Goal: Task Accomplishment & Management: Use online tool/utility

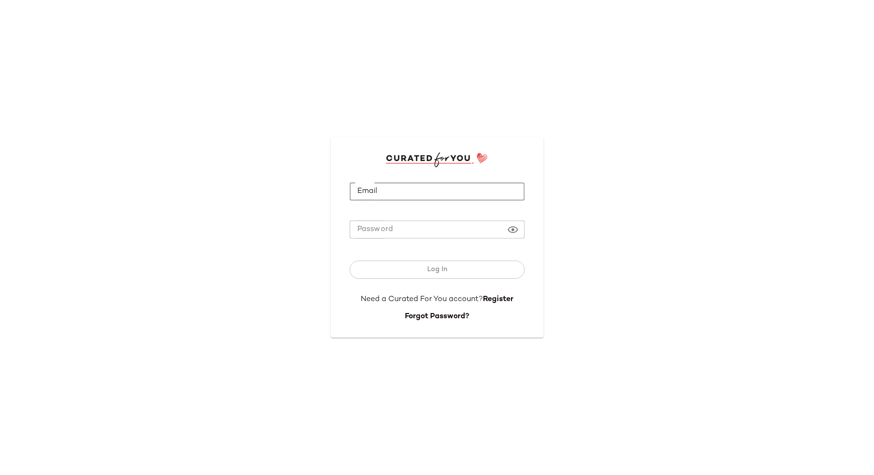
click at [381, 198] on input "Email" at bounding box center [437, 191] width 175 height 19
type input "**********"
click at [350, 260] on button "Log In" at bounding box center [437, 269] width 175 height 18
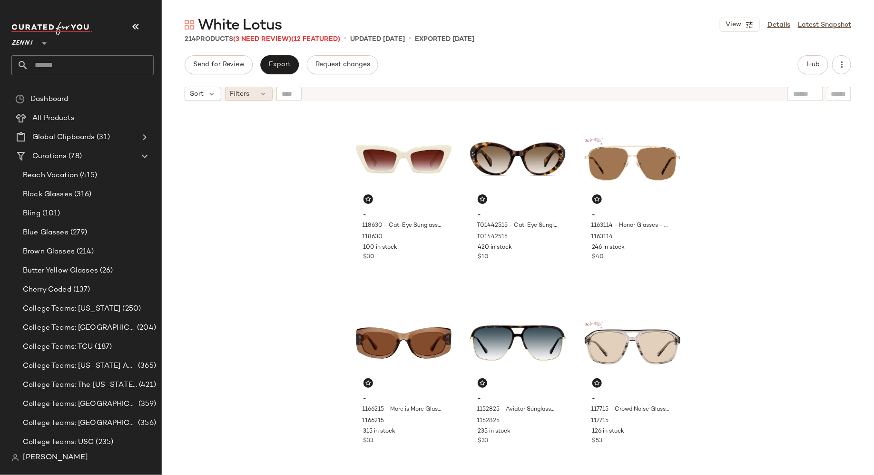
click at [247, 94] on span "Filters" at bounding box center [240, 94] width 20 height 10
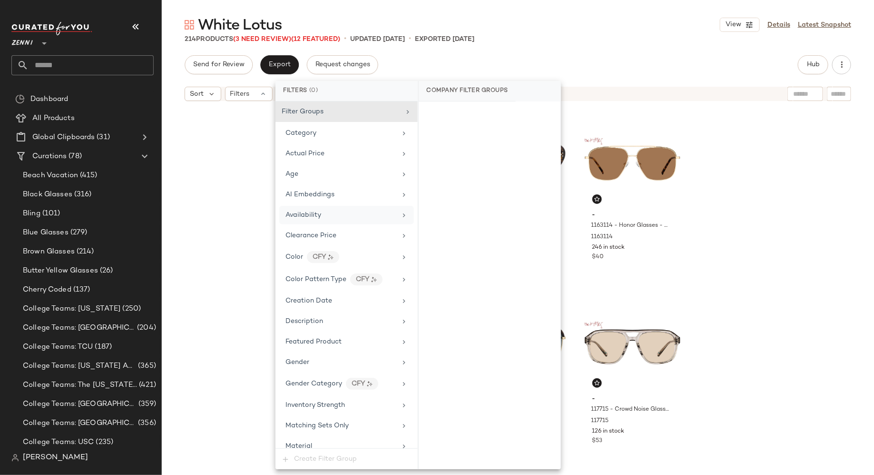
click at [300, 210] on div "Availability" at bounding box center [304, 215] width 36 height 10
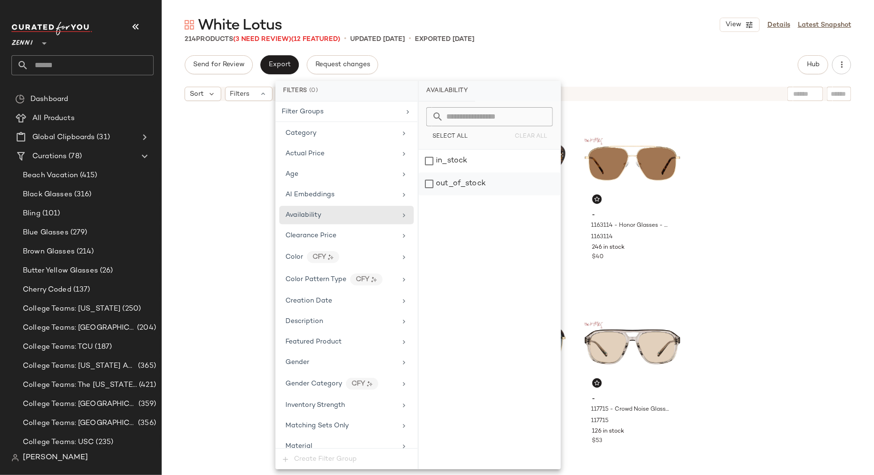
click at [428, 182] on div "out_of_stock" at bounding box center [490, 183] width 142 height 23
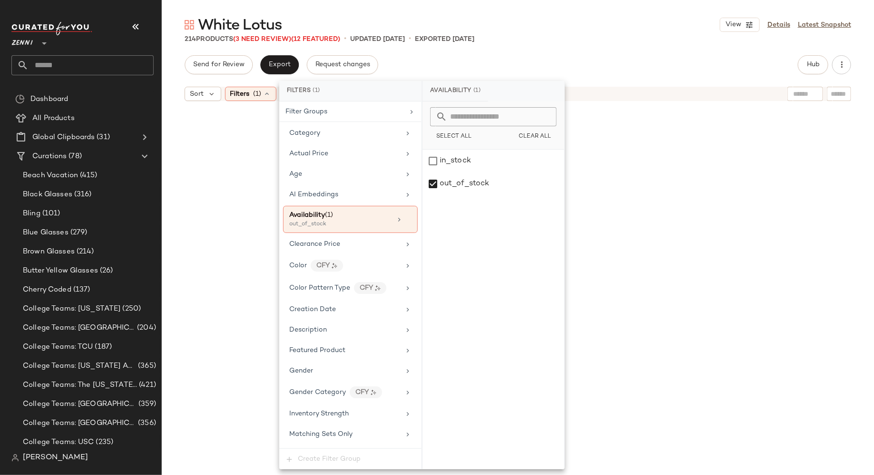
click at [200, 181] on div at bounding box center [518, 302] width 713 height 393
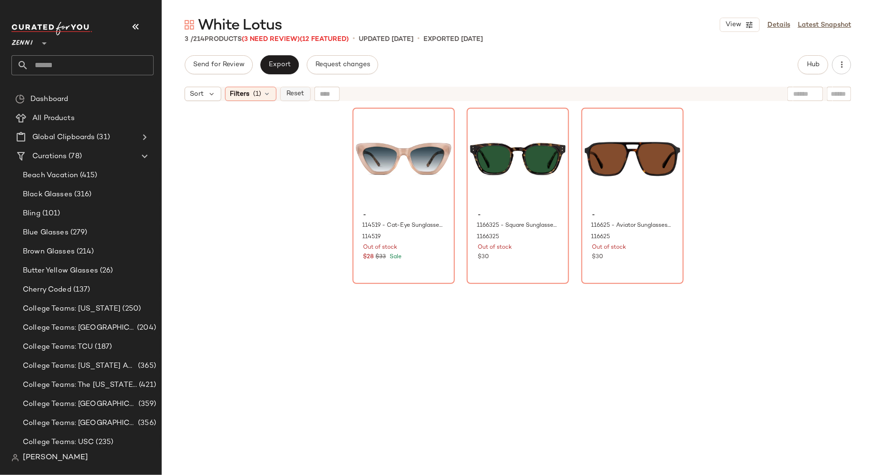
click at [297, 92] on span "Reset" at bounding box center [295, 94] width 18 height 8
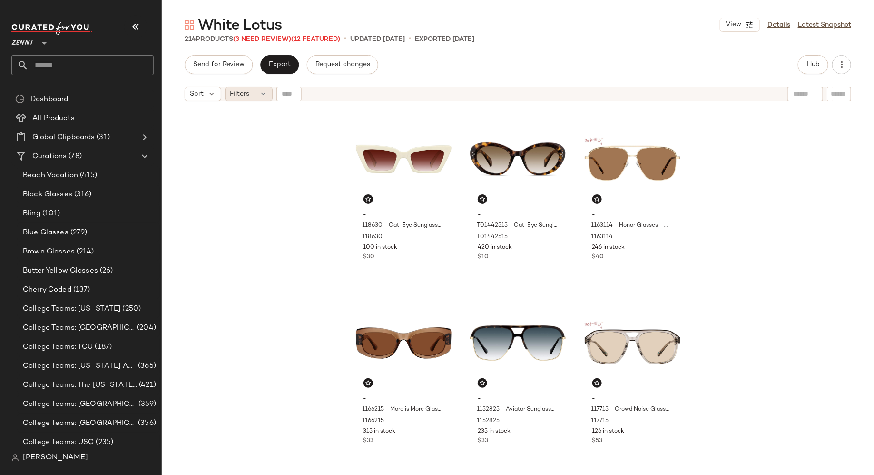
click at [261, 96] on icon at bounding box center [264, 94] width 8 height 8
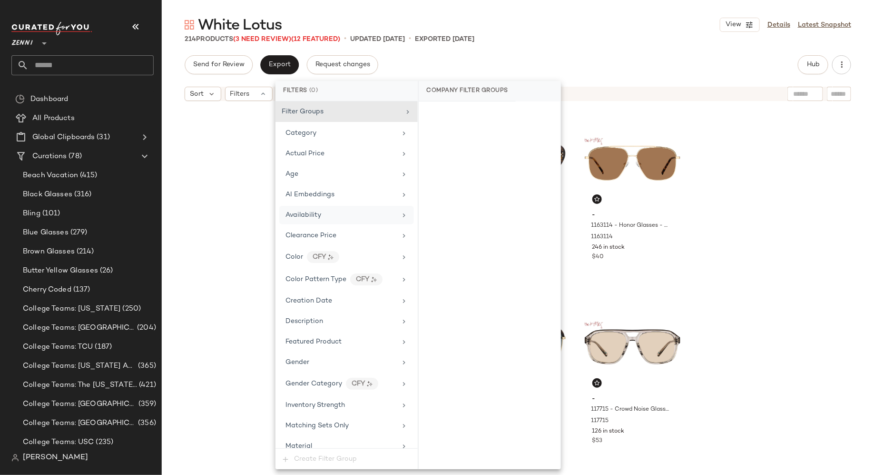
click at [301, 215] on span "Availability" at bounding box center [304, 214] width 36 height 7
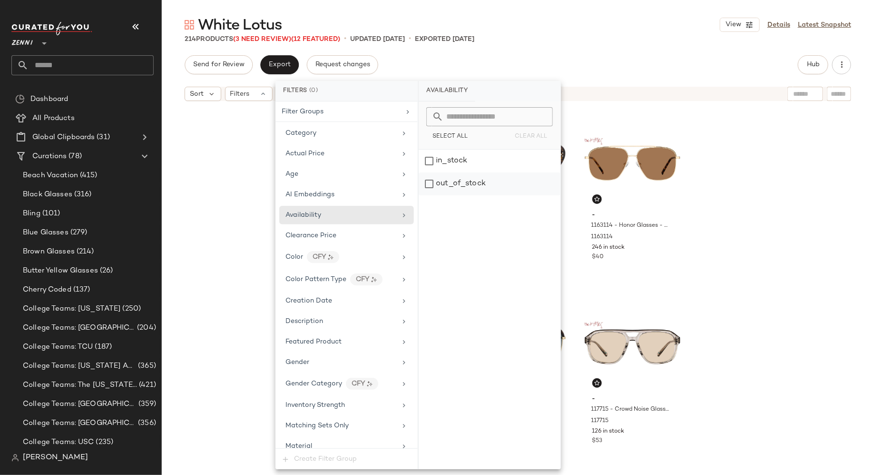
click at [428, 181] on div "out_of_stock" at bounding box center [490, 183] width 142 height 23
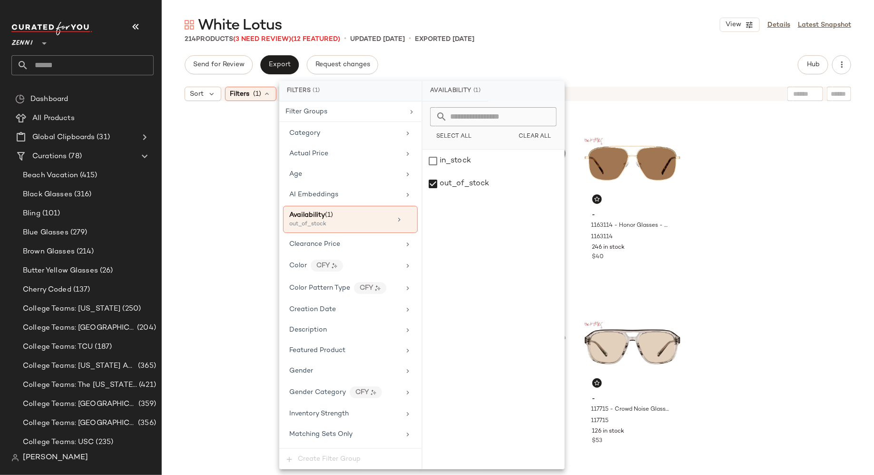
click at [222, 188] on div "- 118630 - Cat-Eye Sunglasses - Cream - Acetate 118630 100 in stock $30 - T0144…" at bounding box center [518, 302] width 713 height 393
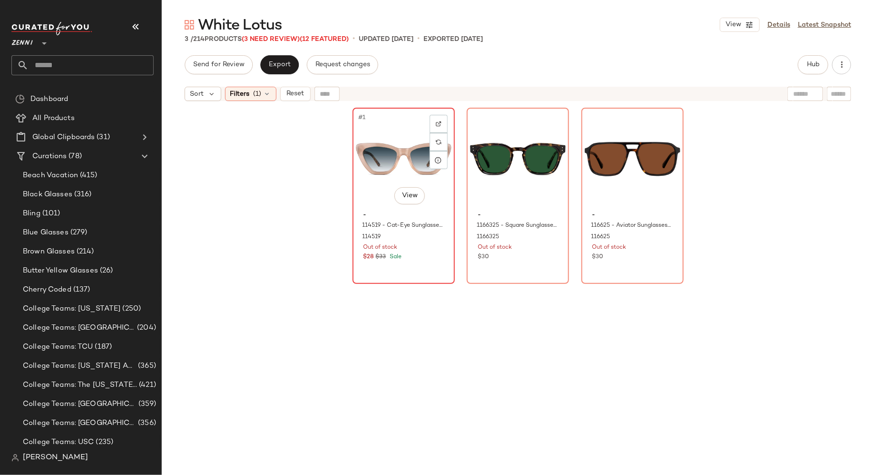
click at [371, 171] on div "#1 View" at bounding box center [404, 159] width 96 height 96
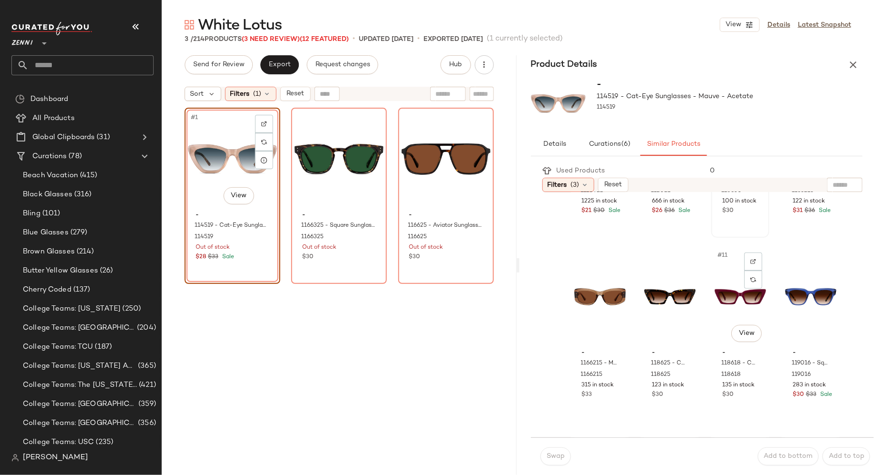
scroll to position [324, 0]
click at [721, 298] on div "#11 View" at bounding box center [740, 294] width 51 height 96
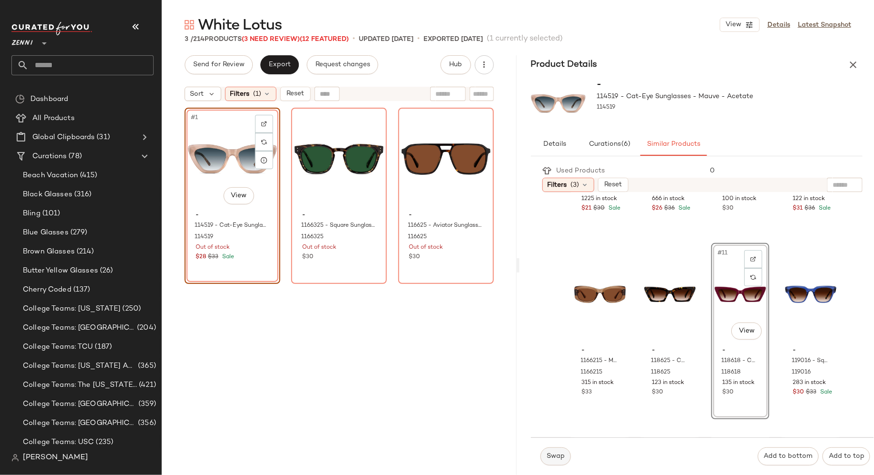
click at [557, 455] on span "Swap" at bounding box center [555, 456] width 19 height 8
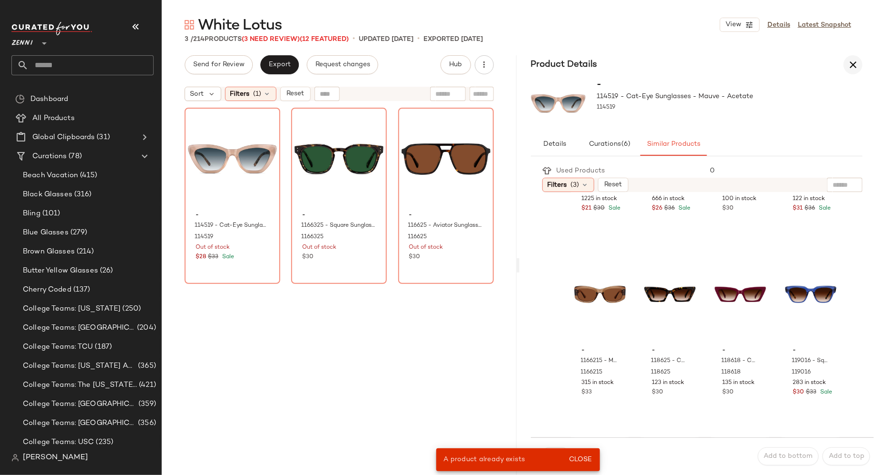
click at [854, 66] on icon "button" at bounding box center [853, 64] width 11 height 11
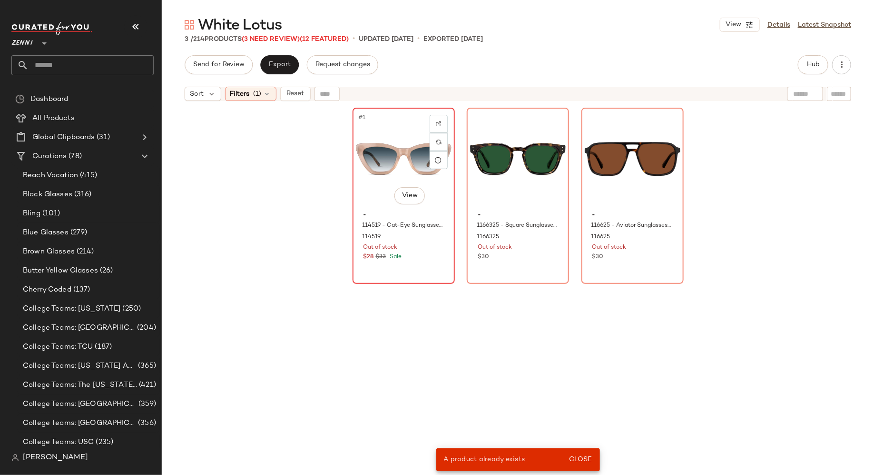
click at [385, 151] on div "#1 View" at bounding box center [404, 159] width 96 height 96
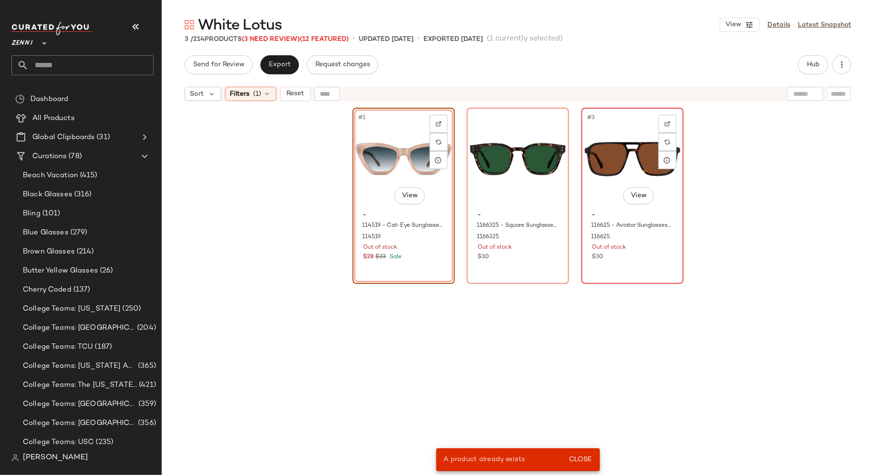
click at [598, 131] on div "#3 View" at bounding box center [633, 159] width 96 height 96
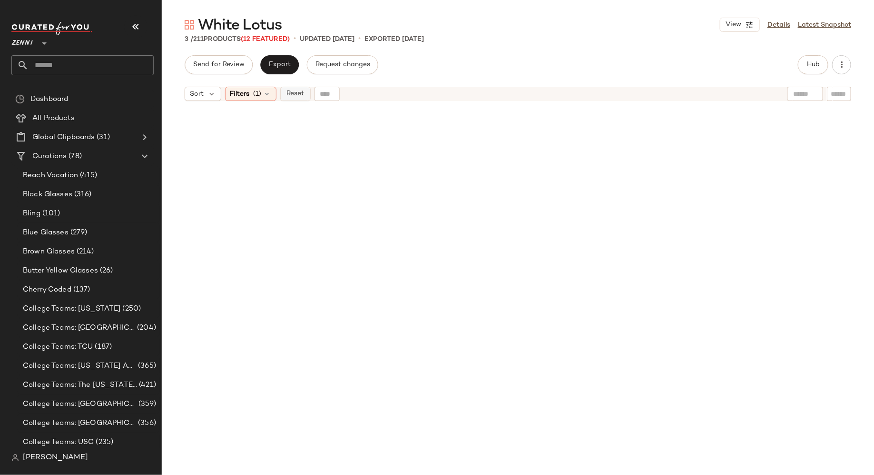
click at [292, 94] on span "Reset" at bounding box center [295, 94] width 18 height 8
click at [822, 59] on button "Hub" at bounding box center [813, 64] width 30 height 19
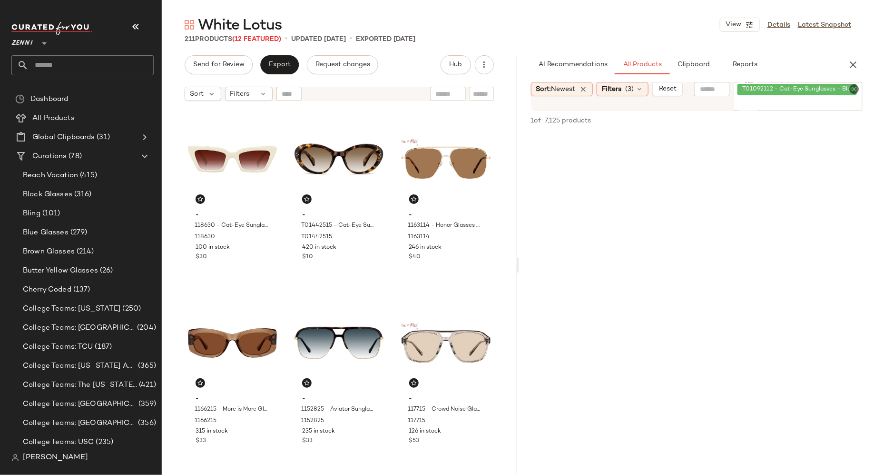
click at [855, 88] on icon "Clear Filter" at bounding box center [854, 88] width 11 height 11
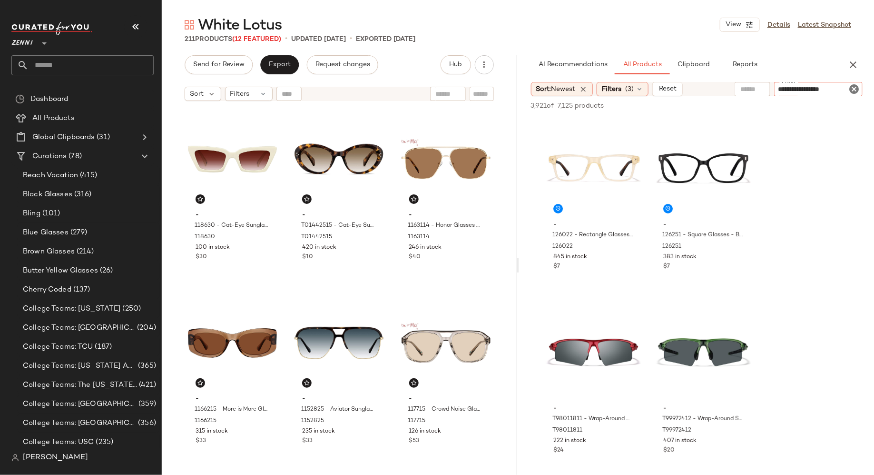
type input "**********"
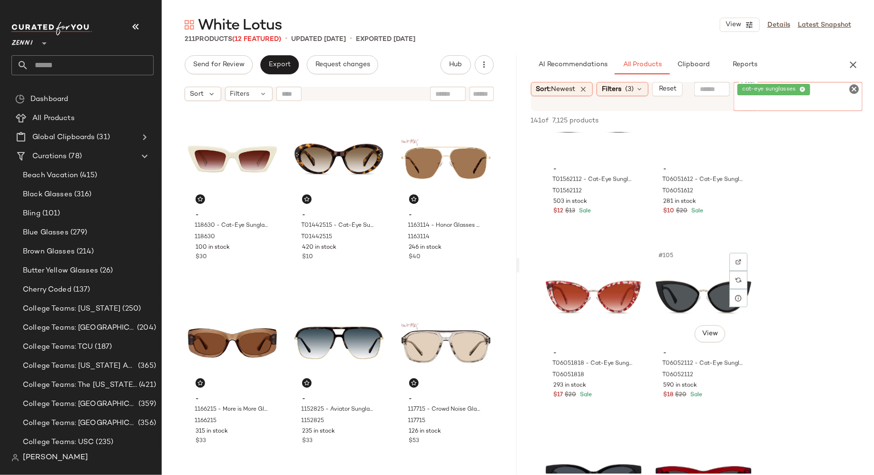
scroll to position [5767, 0]
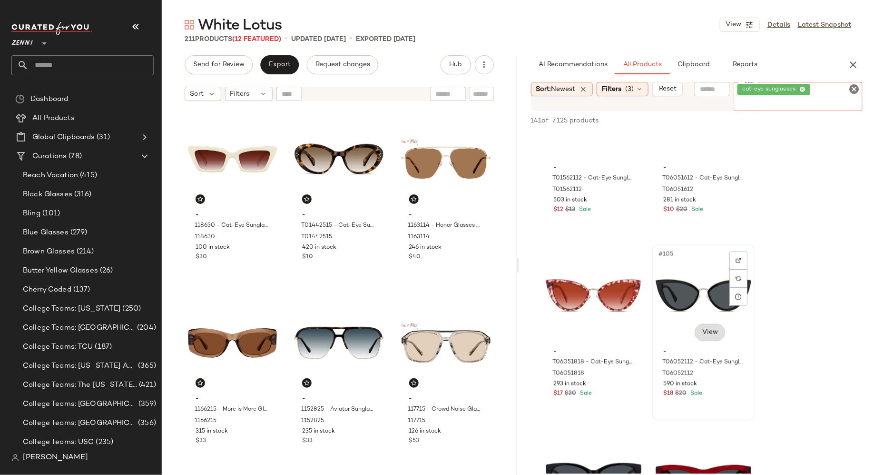
click at [702, 318] on div "#105 View" at bounding box center [704, 296] width 96 height 96
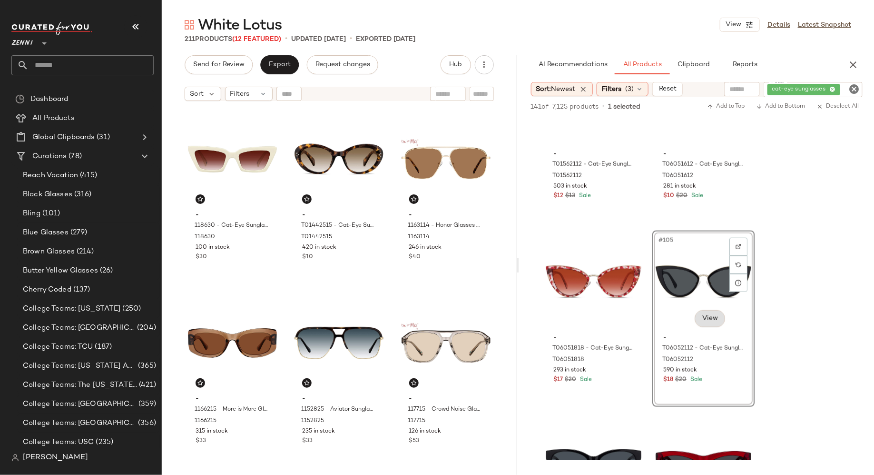
click at [702, 318] on body "Zenni ** Dashboard All Products Global Clipboards (31) Curations (78) Beach Vac…" at bounding box center [437, 237] width 874 height 475
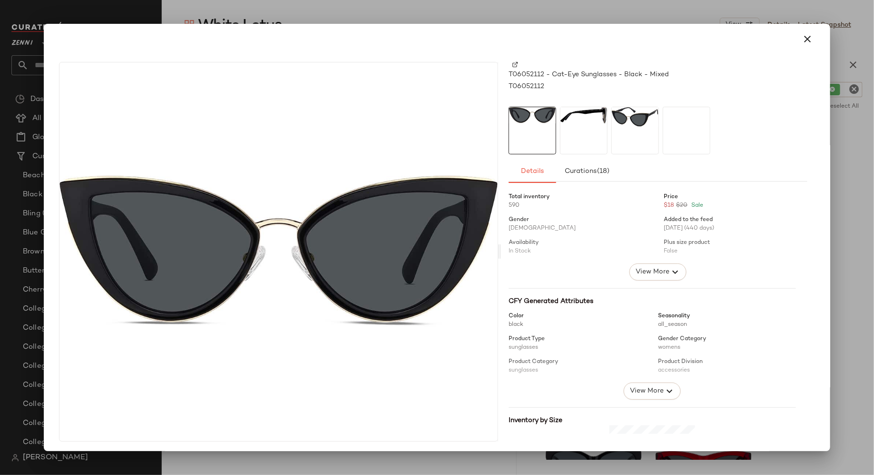
click at [587, 132] on div at bounding box center [584, 131] width 48 height 48
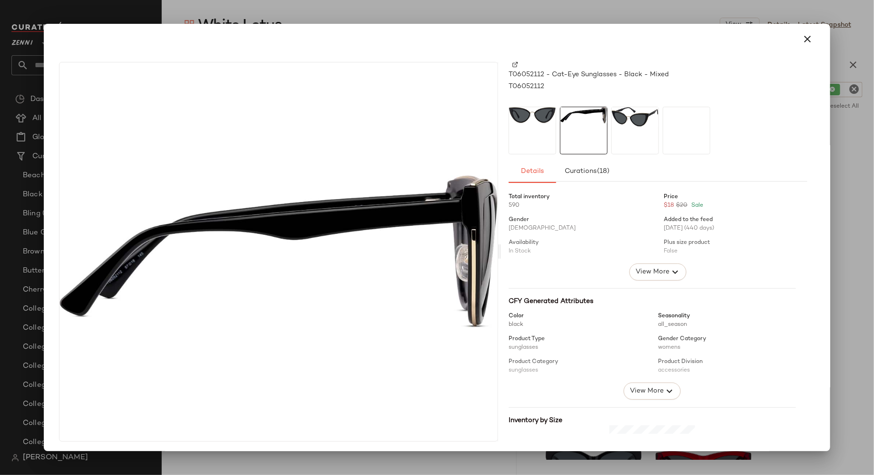
click at [619, 132] on div at bounding box center [636, 131] width 48 height 48
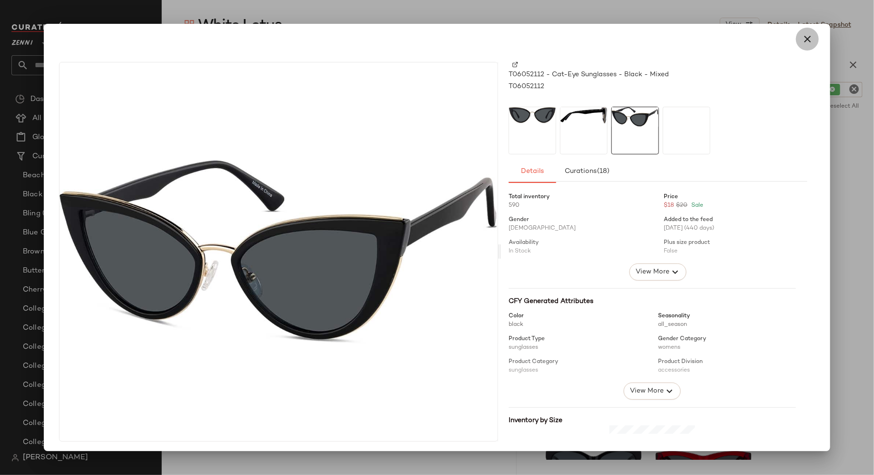
click at [802, 36] on icon "button" at bounding box center [807, 38] width 11 height 11
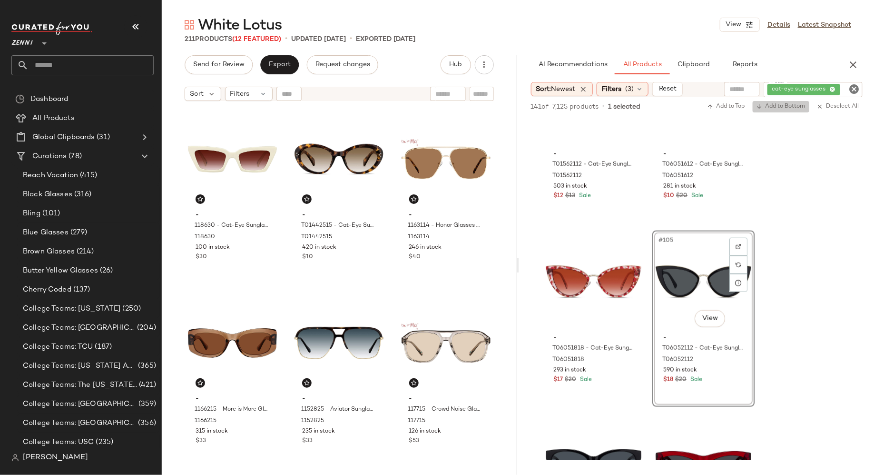
click at [795, 110] on span "Add to Bottom" at bounding box center [781, 106] width 49 height 7
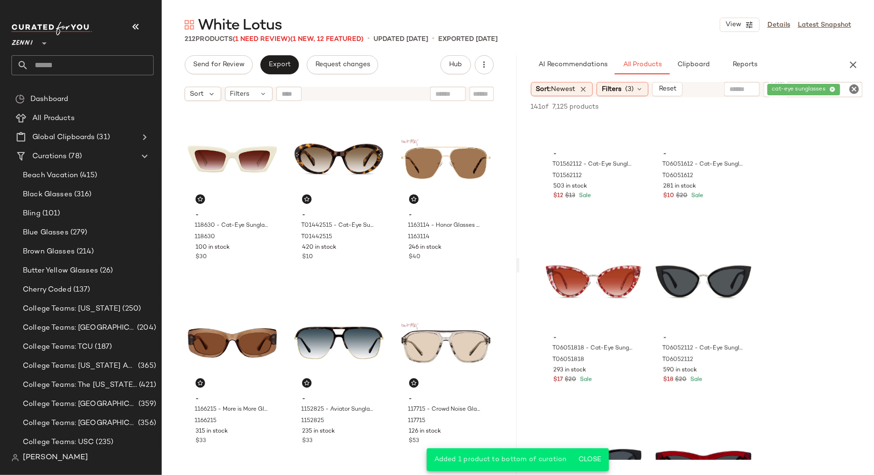
click at [855, 89] on icon "Clear Filter" at bounding box center [854, 88] width 11 height 11
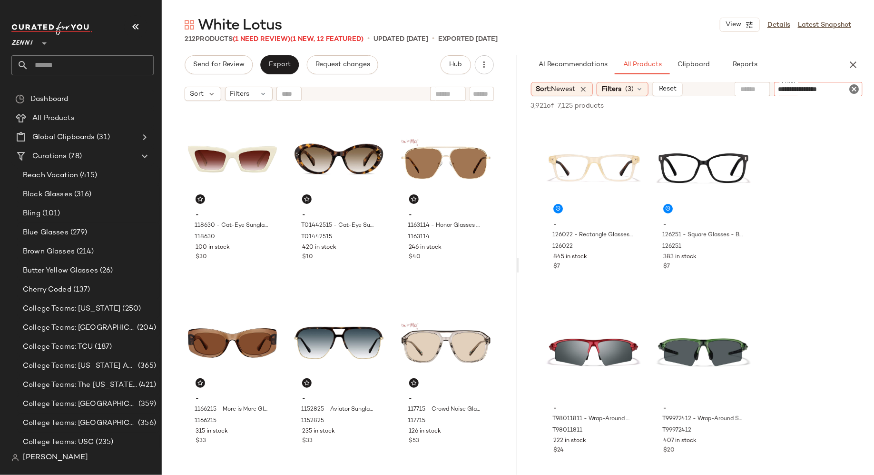
type input "**********"
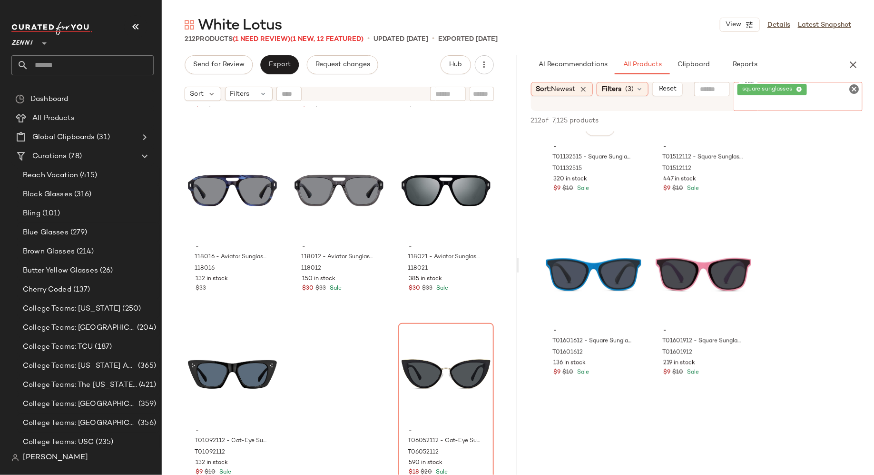
scroll to position [9462, 0]
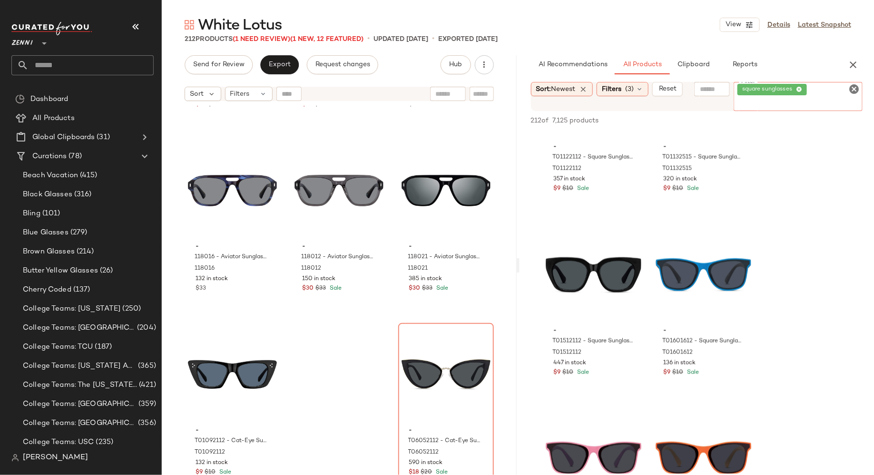
click at [856, 90] on icon "Clear Filter" at bounding box center [854, 88] width 11 height 11
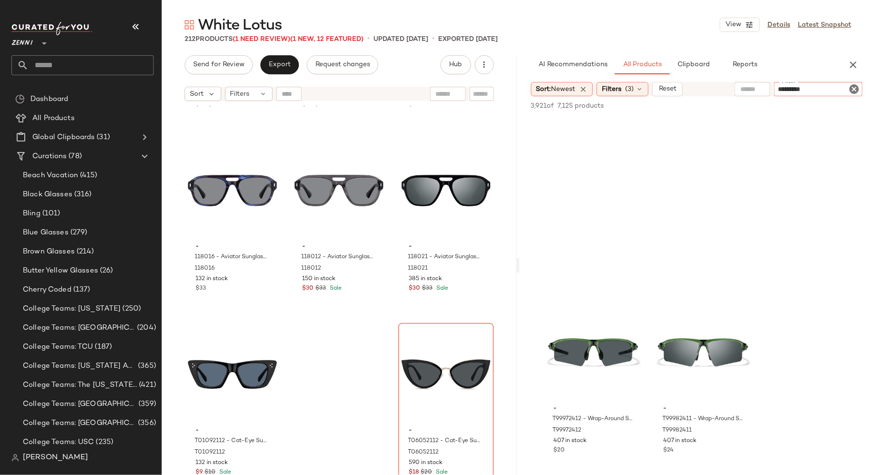
type input "**********"
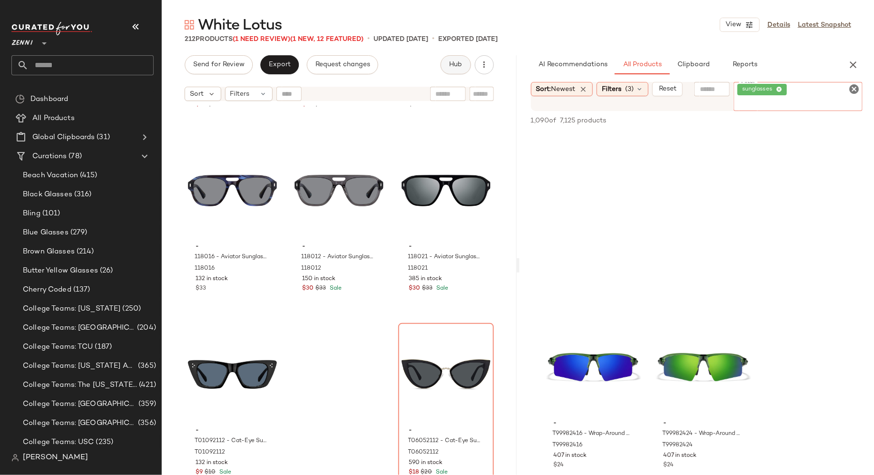
click at [453, 60] on button "Hub" at bounding box center [456, 64] width 30 height 19
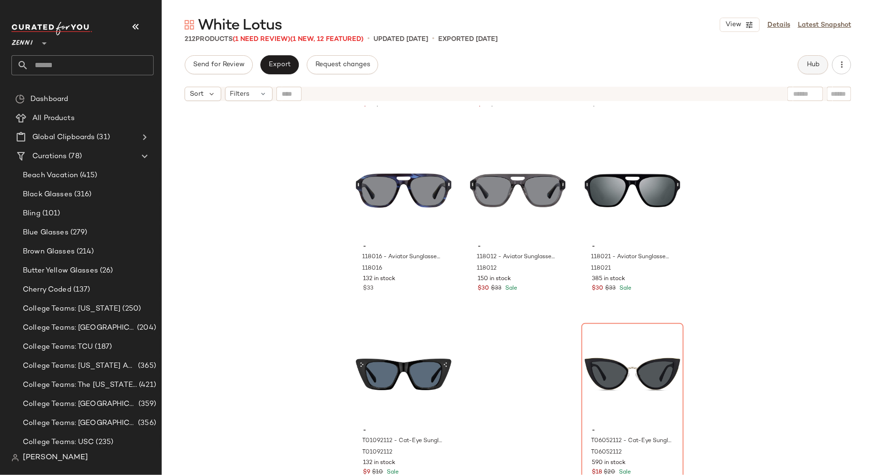
click at [809, 67] on span "Hub" at bounding box center [813, 65] width 13 height 8
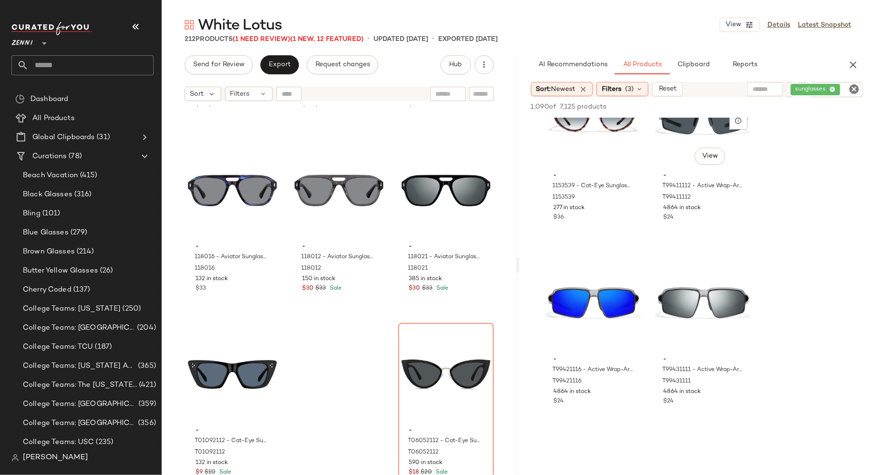
scroll to position [12366, 0]
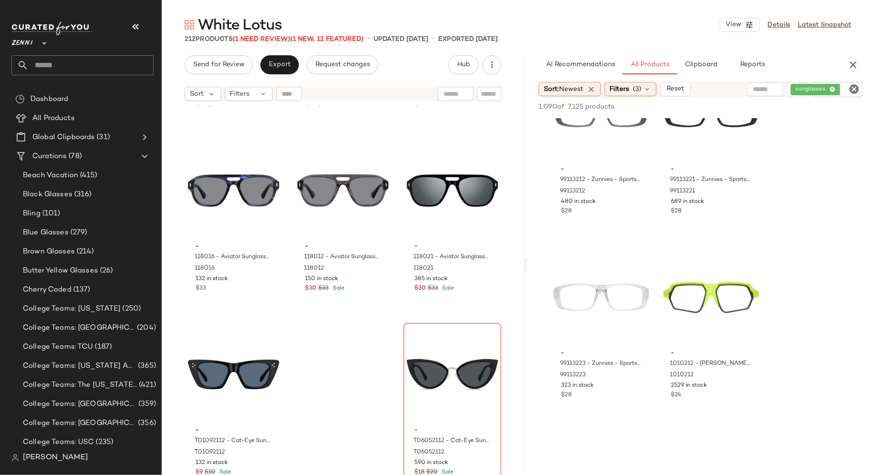
drag, startPoint x: 518, startPoint y: 267, endPoint x: 527, endPoint y: 267, distance: 9.1
click at [528, 267] on div "White Lotus View Details Latest Snapshot 212 Products (1 Need Review) (1 New, 1…" at bounding box center [518, 244] width 713 height 459
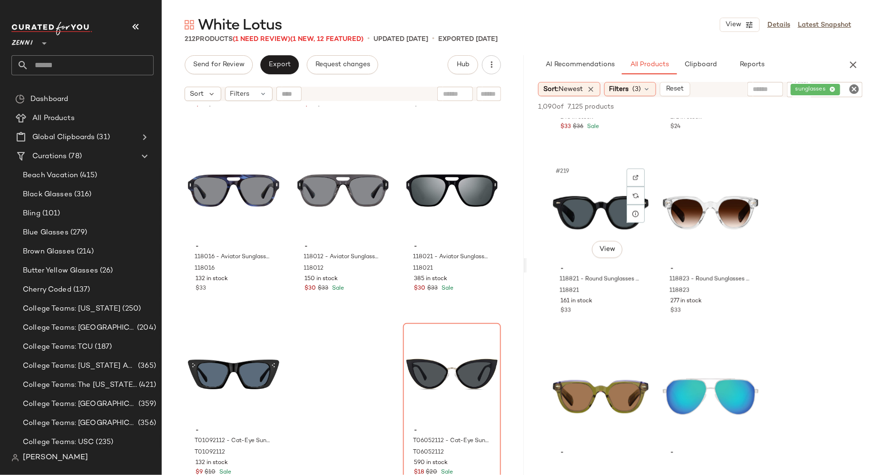
scroll to position [19985, 0]
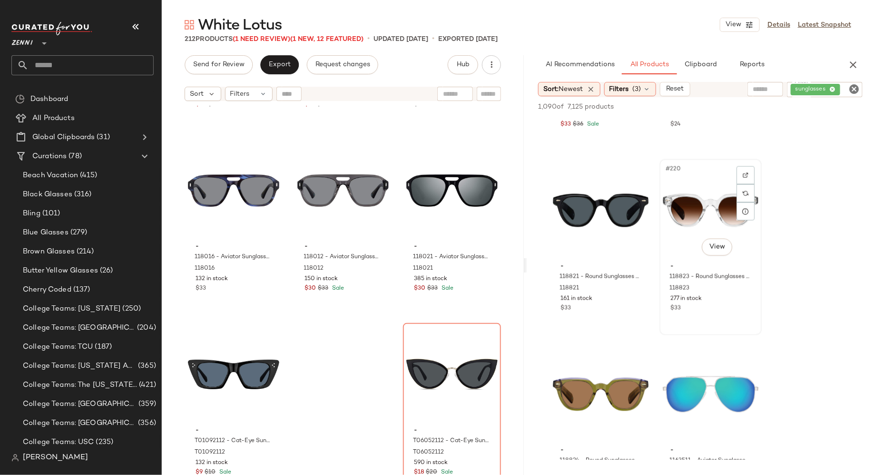
click at [687, 224] on div "#220 View" at bounding box center [711, 210] width 96 height 96
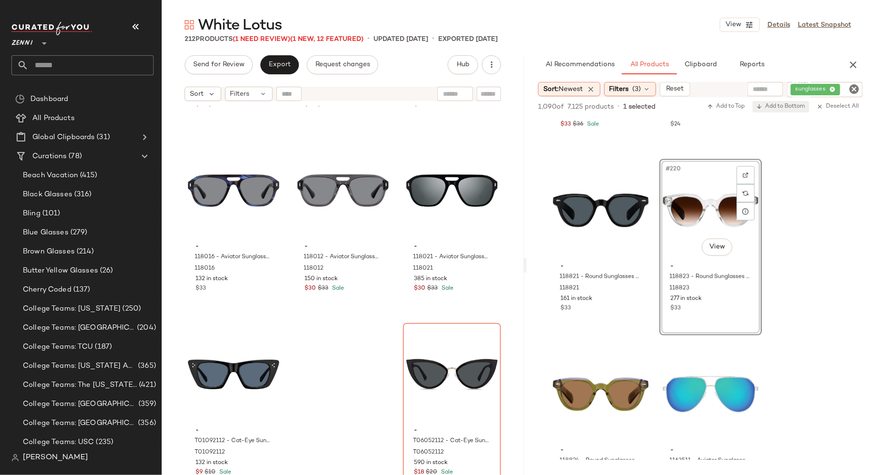
click at [776, 107] on span "Add to Bottom" at bounding box center [781, 106] width 49 height 7
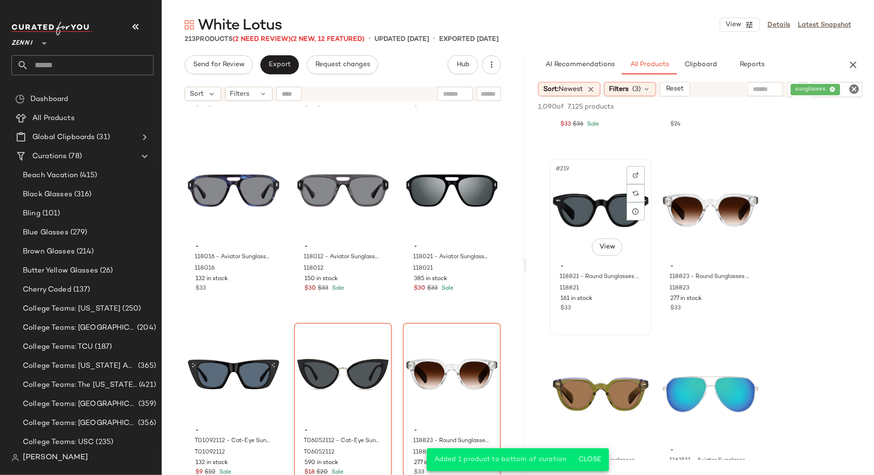
click at [601, 214] on div "#219 View" at bounding box center [601, 210] width 96 height 96
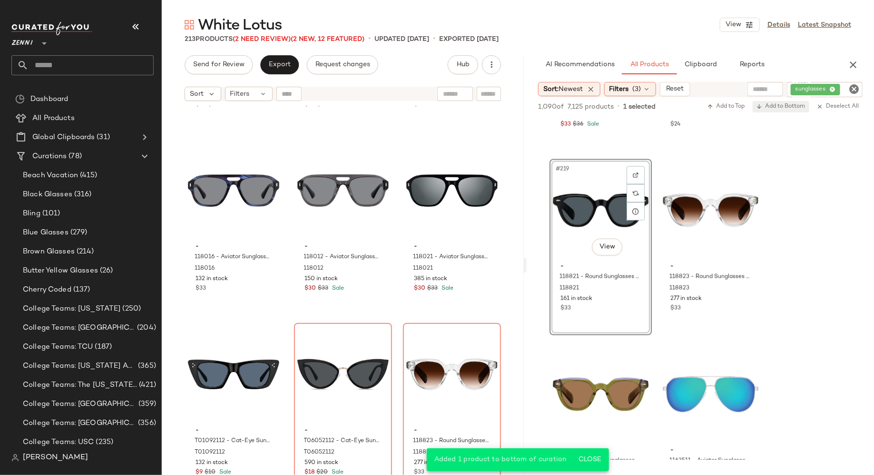
click at [773, 105] on span "Add to Bottom" at bounding box center [781, 106] width 49 height 7
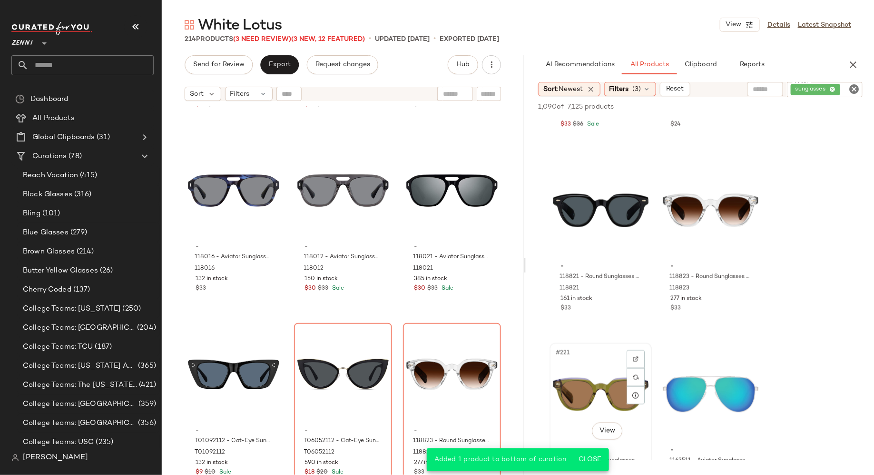
click at [586, 371] on div "#221 View" at bounding box center [601, 394] width 96 height 96
click at [776, 107] on span "Add to Bottom" at bounding box center [781, 106] width 49 height 7
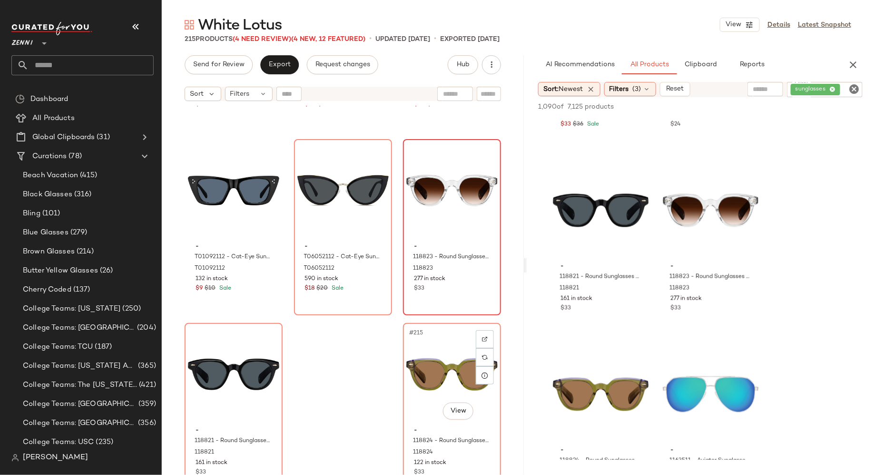
scroll to position [12836, 0]
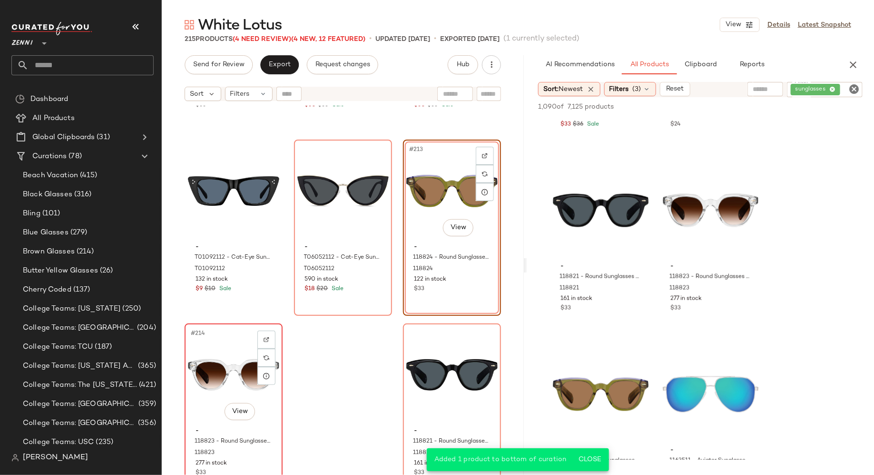
click at [217, 344] on div "#214 View" at bounding box center [233, 375] width 91 height 96
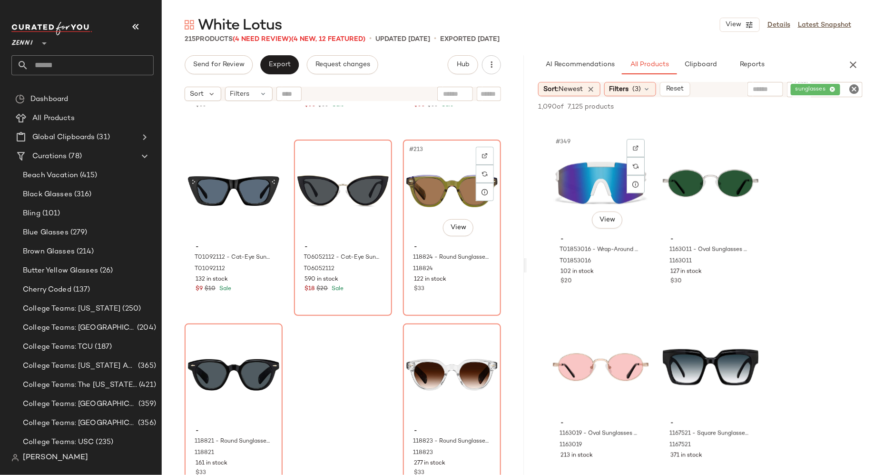
scroll to position [31979, 0]
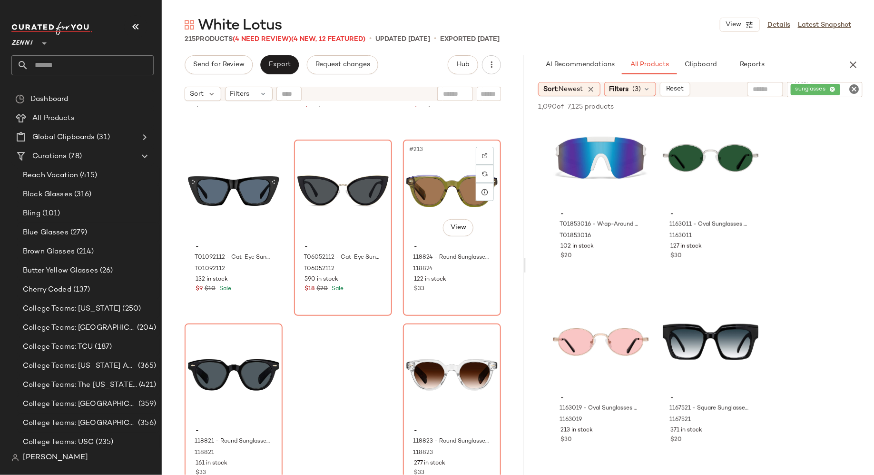
click at [459, 92] on div at bounding box center [455, 94] width 36 height 14
click at [682, 178] on div "#350 View" at bounding box center [711, 158] width 96 height 96
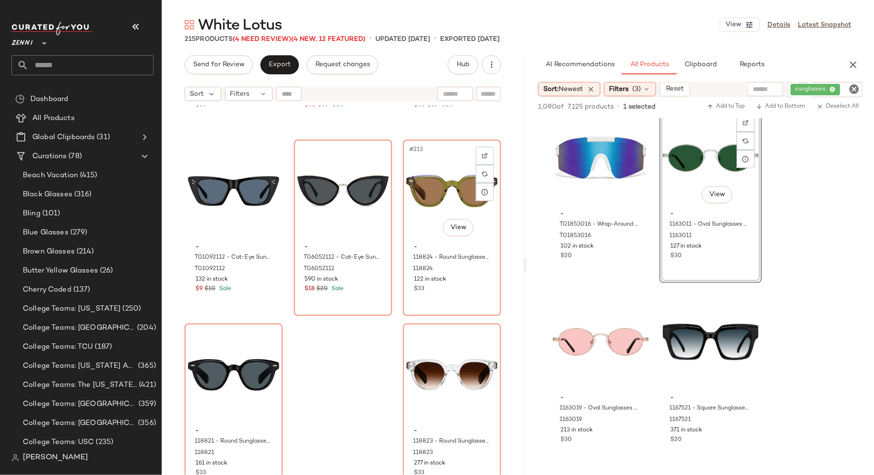
click at [460, 89] on div at bounding box center [455, 94] width 36 height 14
type input "****"
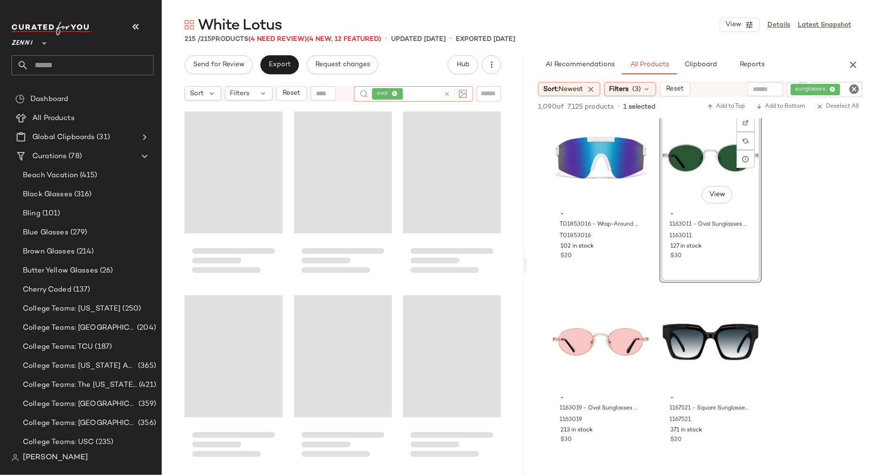
click at [449, 93] on icon at bounding box center [447, 93] width 7 height 7
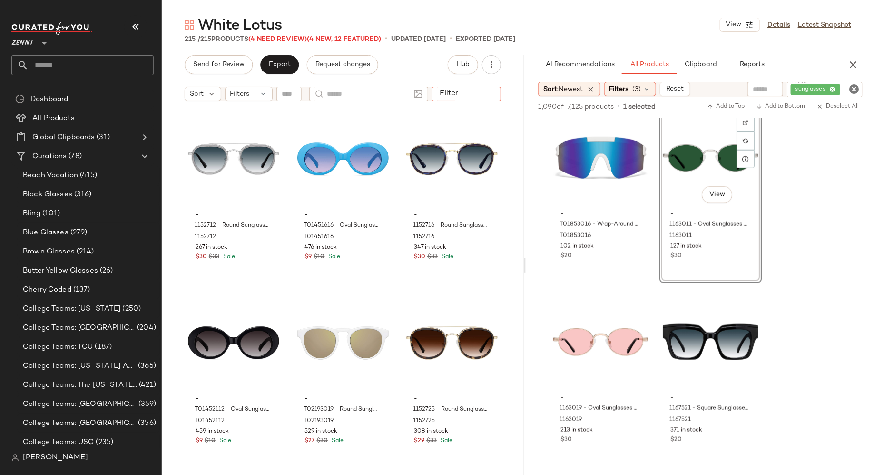
click at [479, 91] on div at bounding box center [466, 94] width 69 height 14
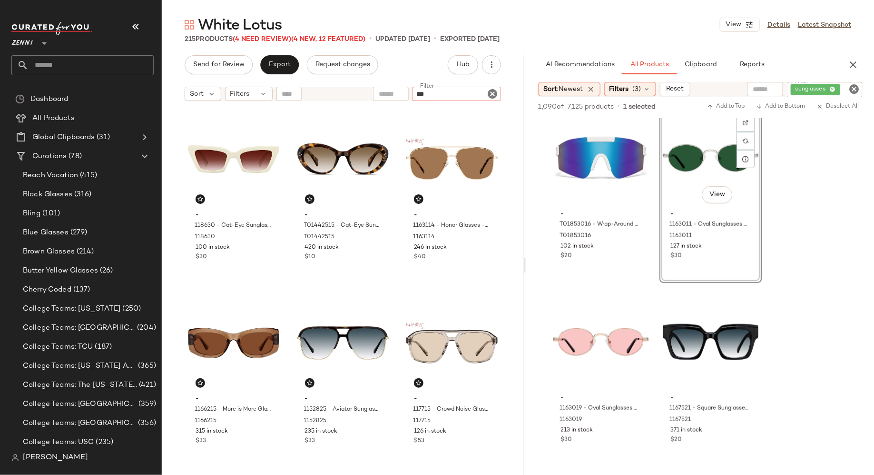
type input "****"
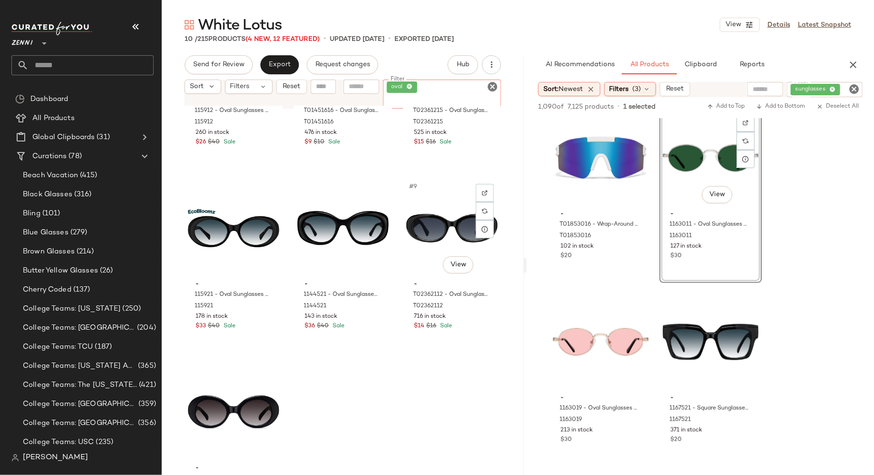
scroll to position [344, 0]
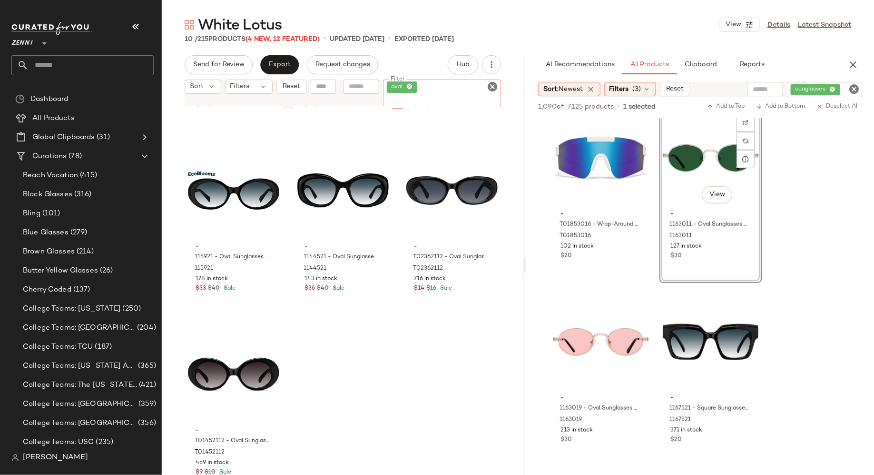
click at [494, 83] on icon "Clear Filter" at bounding box center [492, 86] width 11 height 11
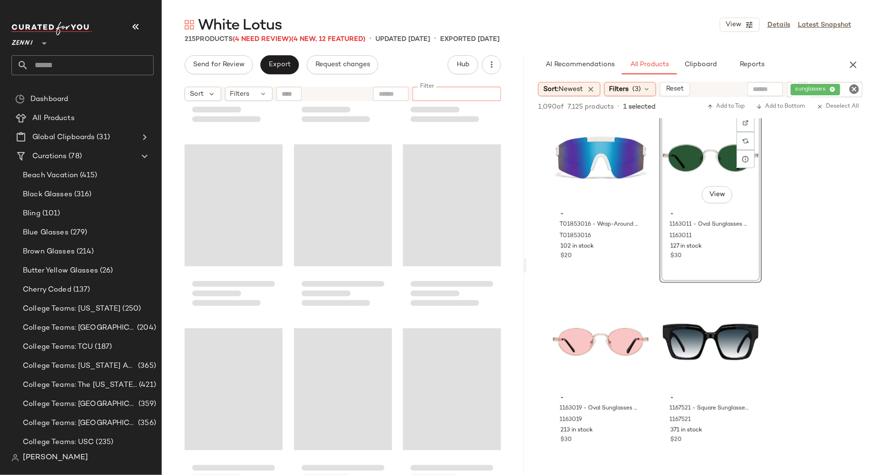
scroll to position [12837, 0]
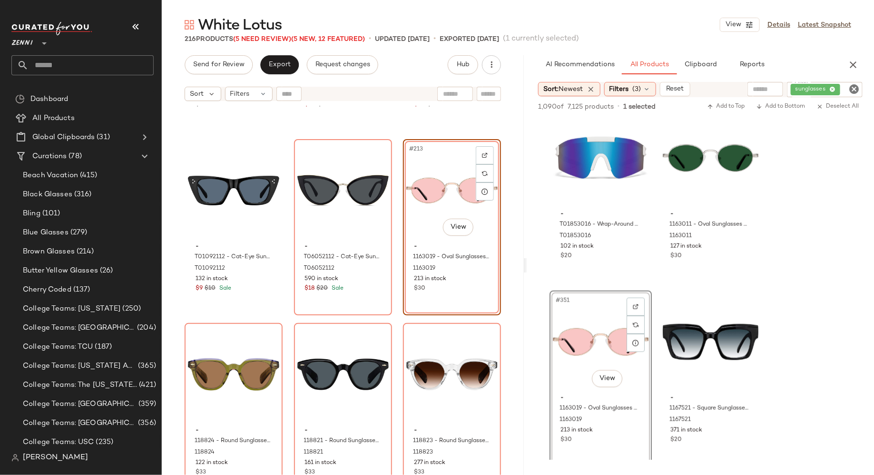
click at [415, 227] on div "#213 View" at bounding box center [451, 190] width 91 height 96
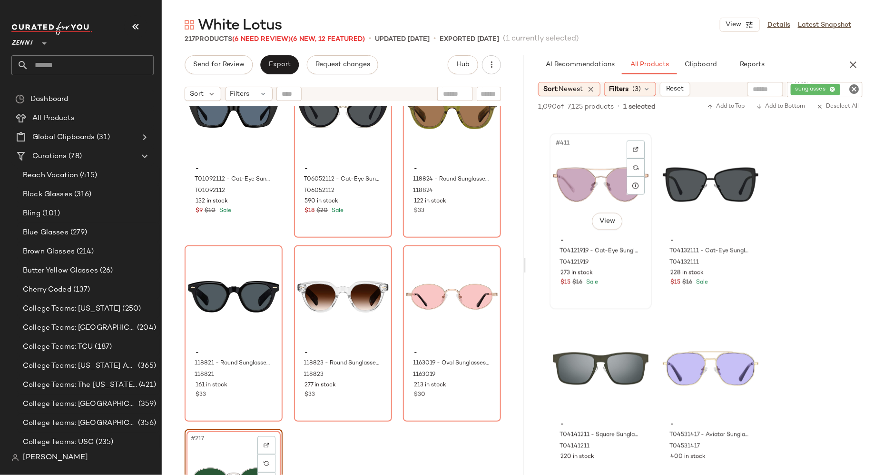
scroll to position [37646, 0]
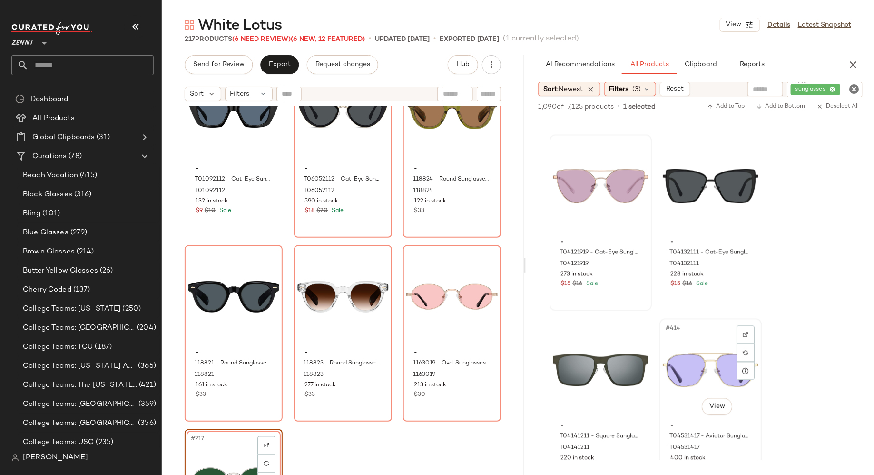
click at [695, 347] on div "#414 View" at bounding box center [711, 370] width 96 height 96
click at [460, 93] on div at bounding box center [413, 94] width 119 height 14
type input "*******"
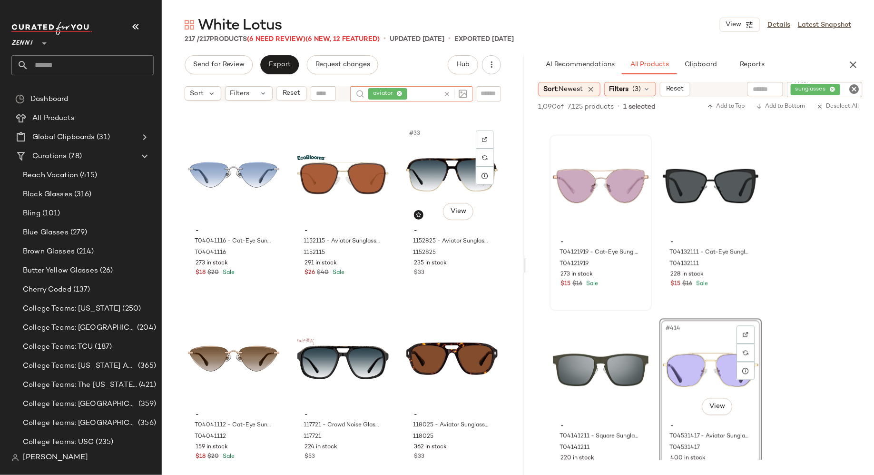
scroll to position [1832, 0]
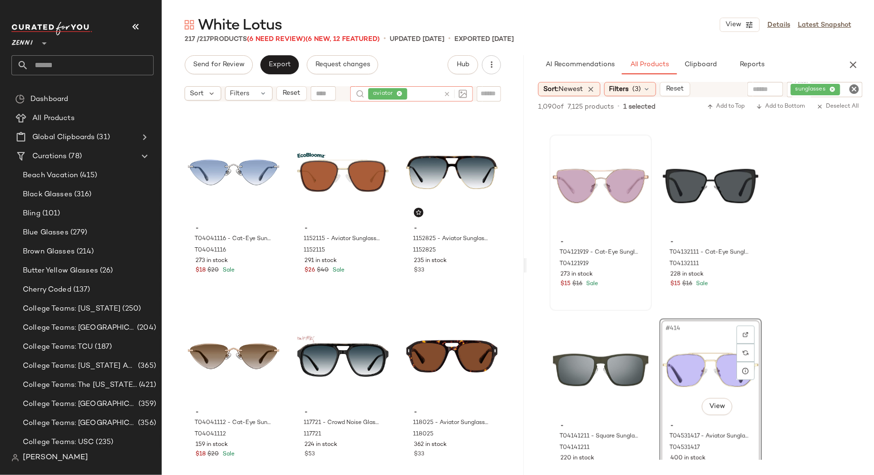
click at [447, 93] on icon at bounding box center [447, 93] width 7 height 7
click at [480, 92] on div at bounding box center [489, 94] width 24 height 14
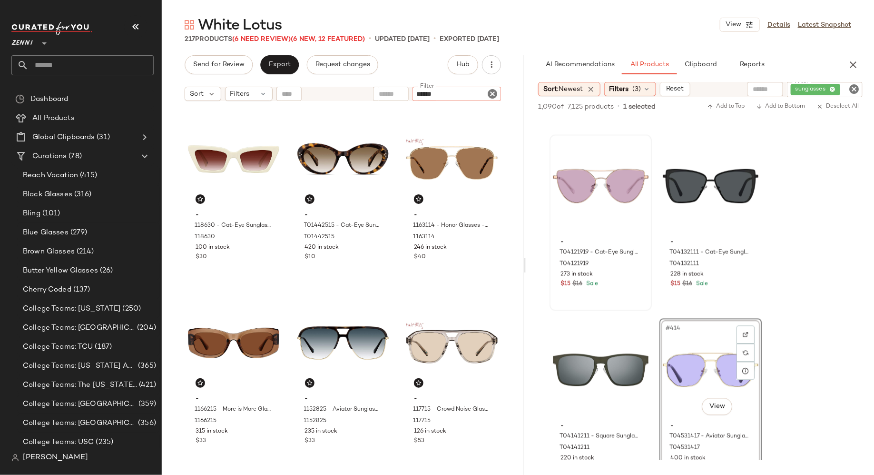
type input "*******"
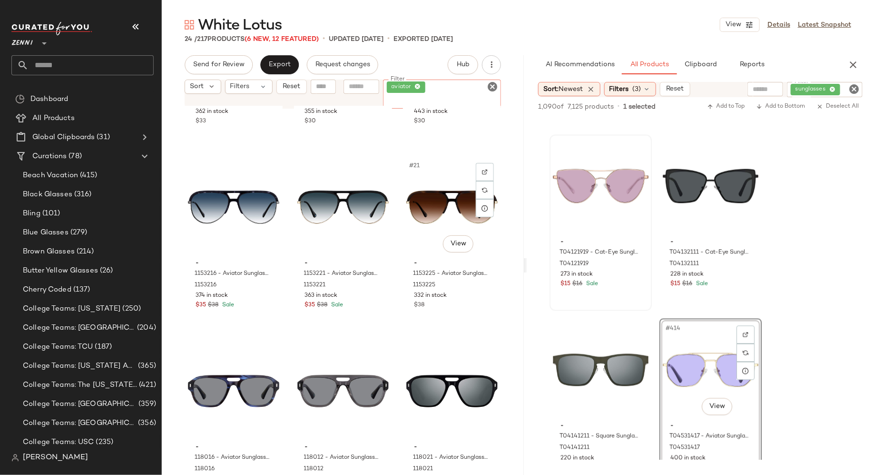
scroll to position [1079, 0]
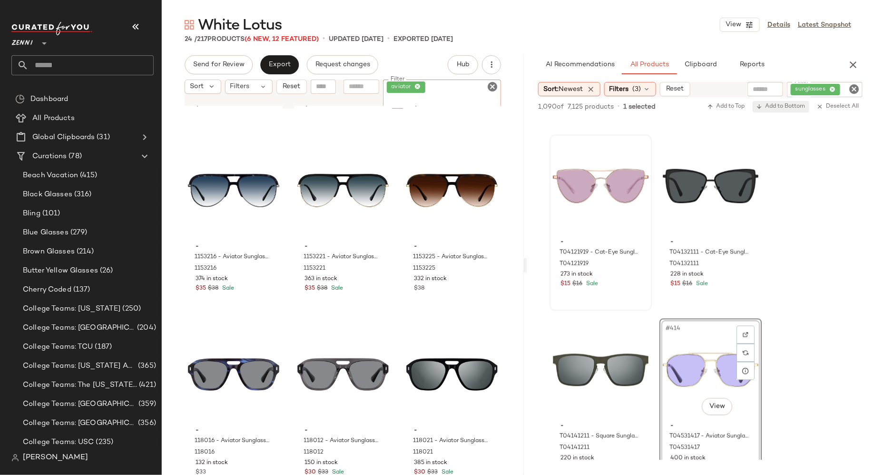
click at [781, 107] on span "Add to Bottom" at bounding box center [781, 106] width 49 height 7
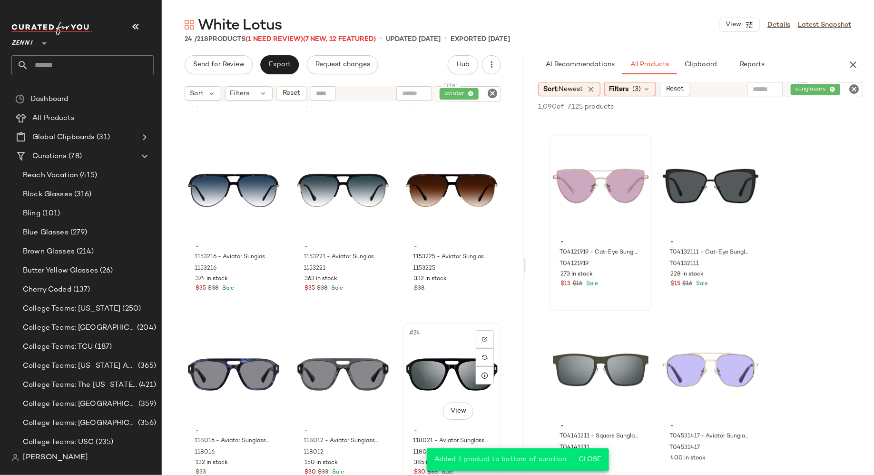
scroll to position [1262, 0]
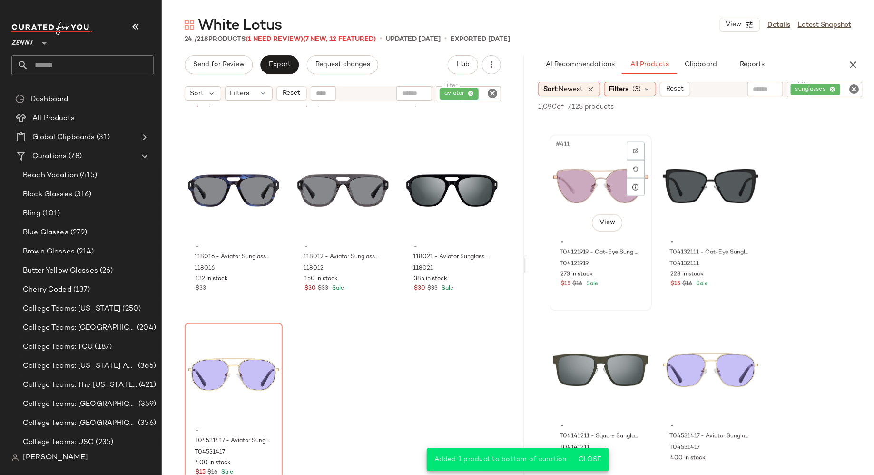
click at [583, 203] on div "#411 View" at bounding box center [601, 186] width 96 height 96
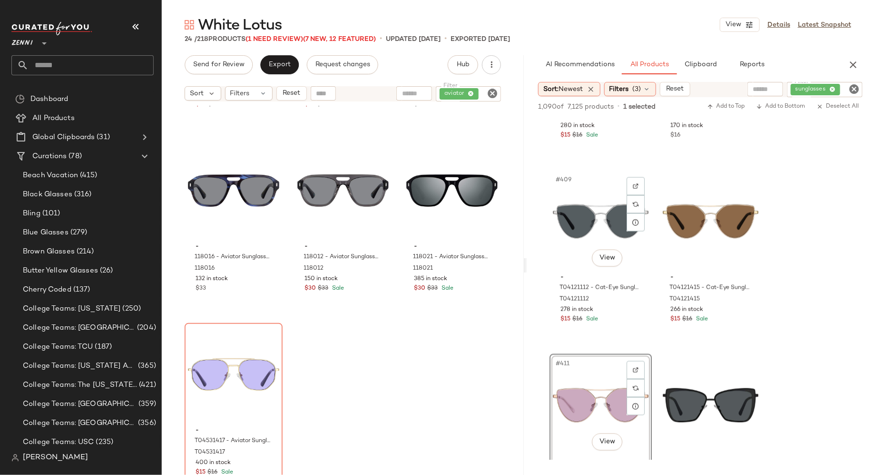
scroll to position [37429, 0]
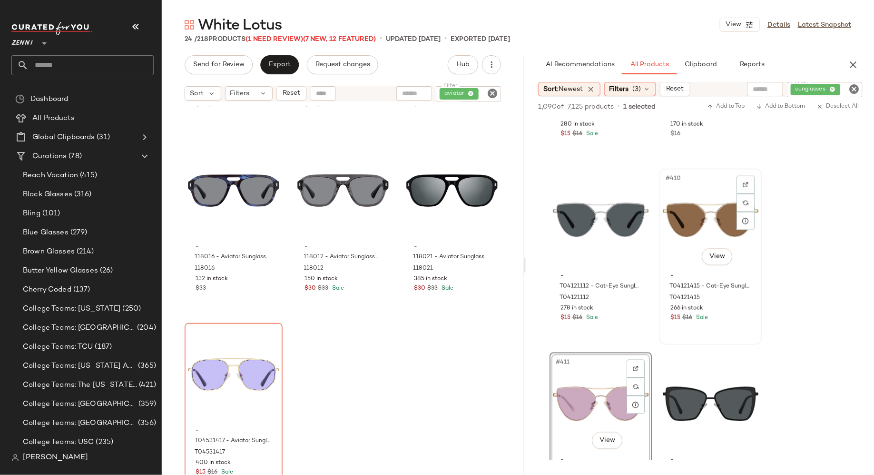
click at [693, 213] on div "#410 View" at bounding box center [711, 220] width 96 height 96
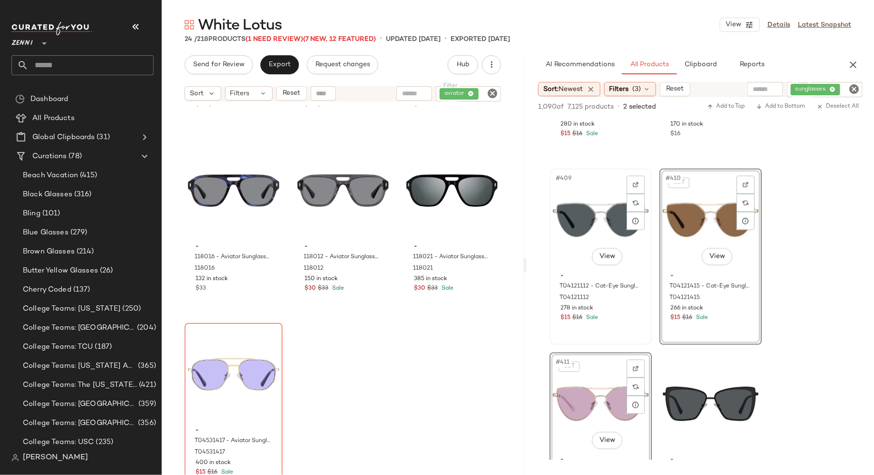
click at [584, 224] on div "#409 View" at bounding box center [601, 220] width 96 height 96
click at [784, 105] on span "Add to Bottom" at bounding box center [781, 106] width 49 height 7
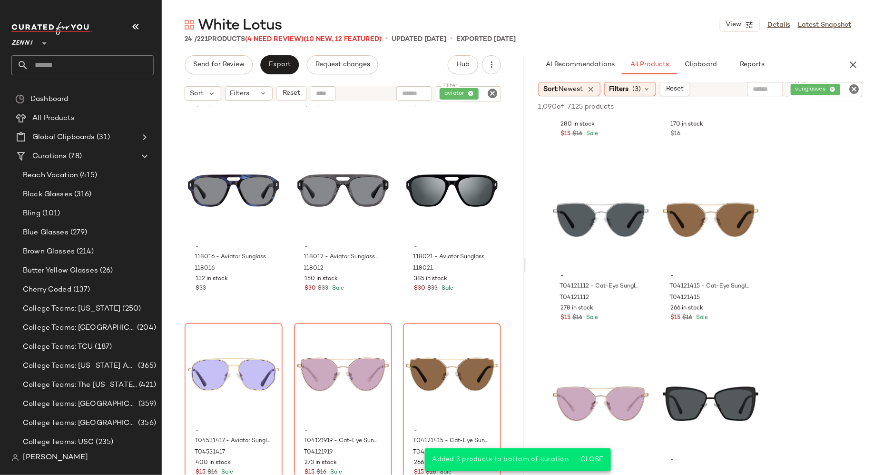
click at [854, 90] on icon "Clear Filter" at bounding box center [854, 88] width 11 height 11
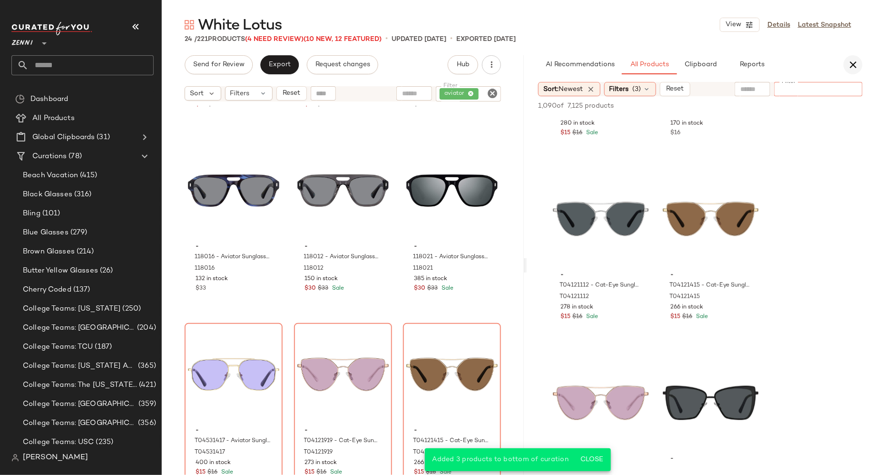
click at [857, 64] on icon "button" at bounding box center [853, 64] width 11 height 11
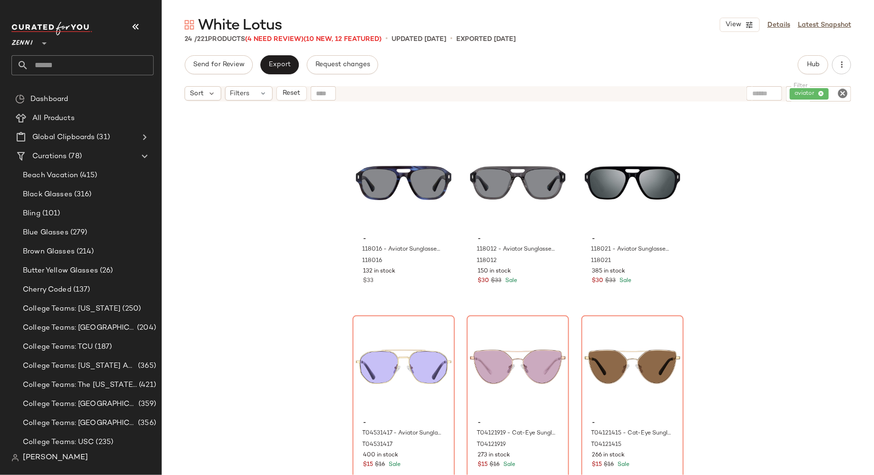
scroll to position [1262, 0]
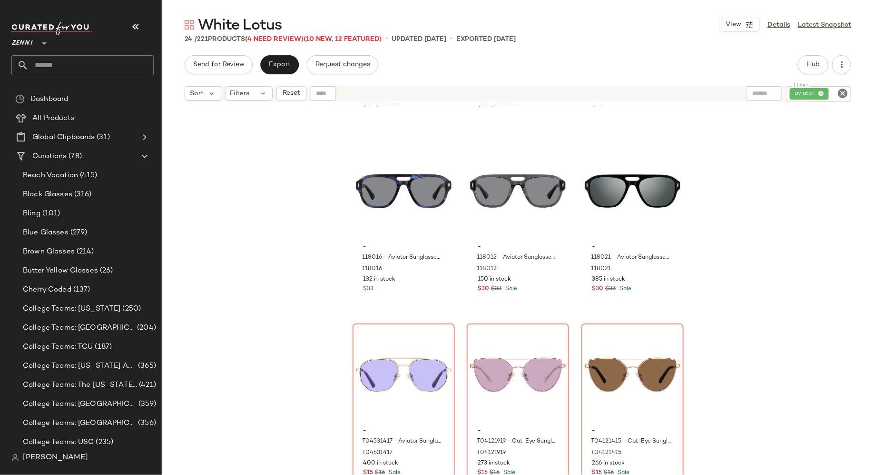
click at [843, 90] on icon "Clear Filter" at bounding box center [842, 93] width 11 height 11
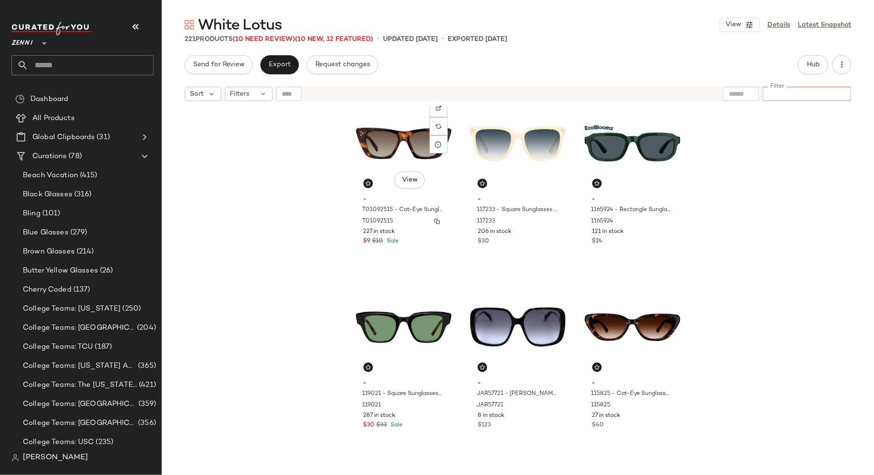
scroll to position [405, 0]
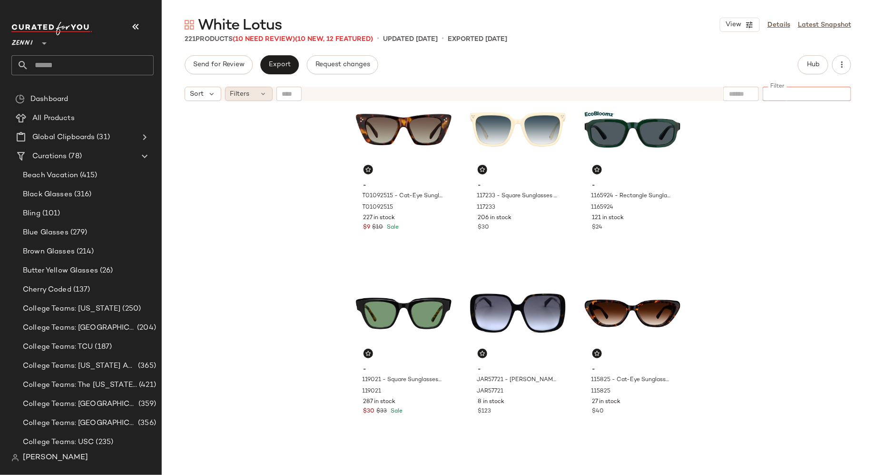
click at [255, 94] on div "Filters" at bounding box center [249, 94] width 48 height 14
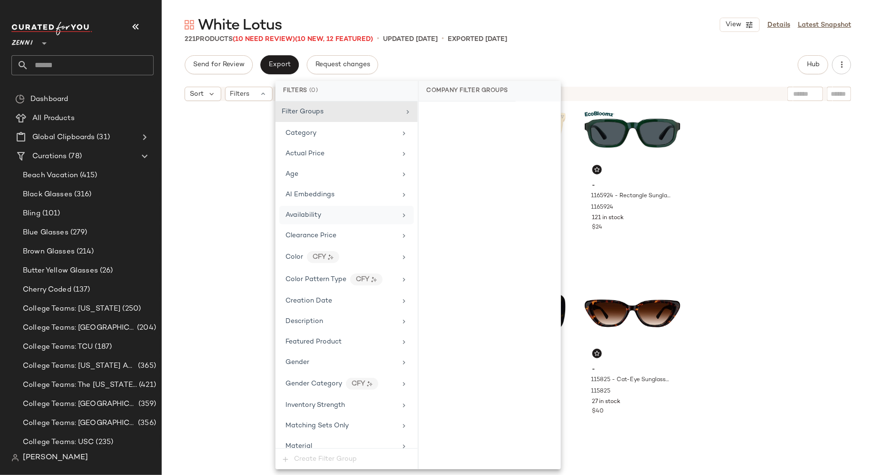
click at [306, 211] on span "Availability" at bounding box center [304, 214] width 36 height 7
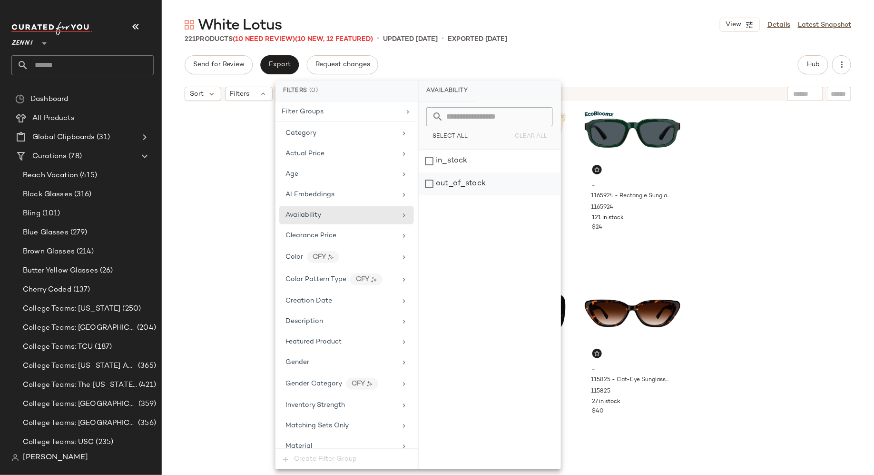
click at [429, 186] on div "out_of_stock" at bounding box center [490, 183] width 142 height 23
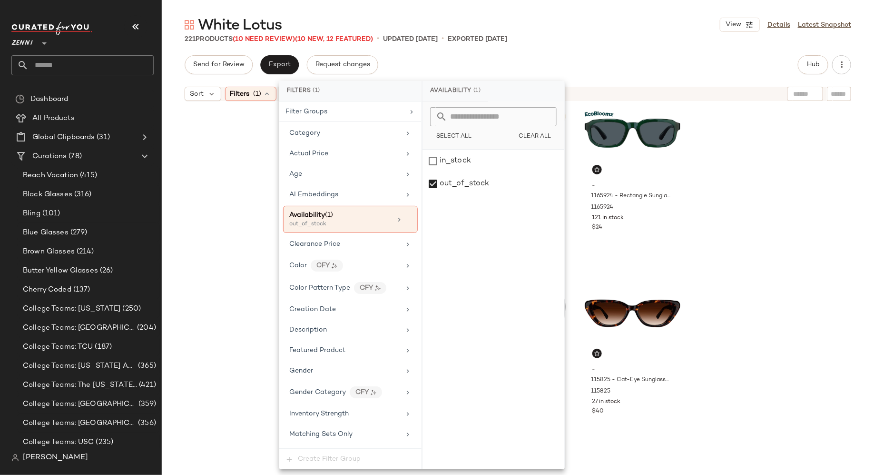
click at [232, 178] on div "- 1166215 - More is More Glasses - Brown - Plastic 1166215 315 in stock $33 - 1…" at bounding box center [518, 302] width 713 height 393
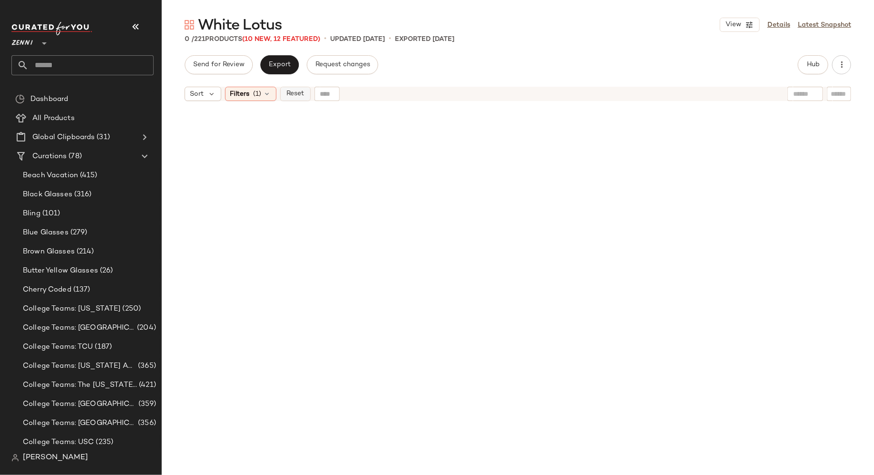
click at [300, 93] on span "Reset" at bounding box center [295, 94] width 18 height 8
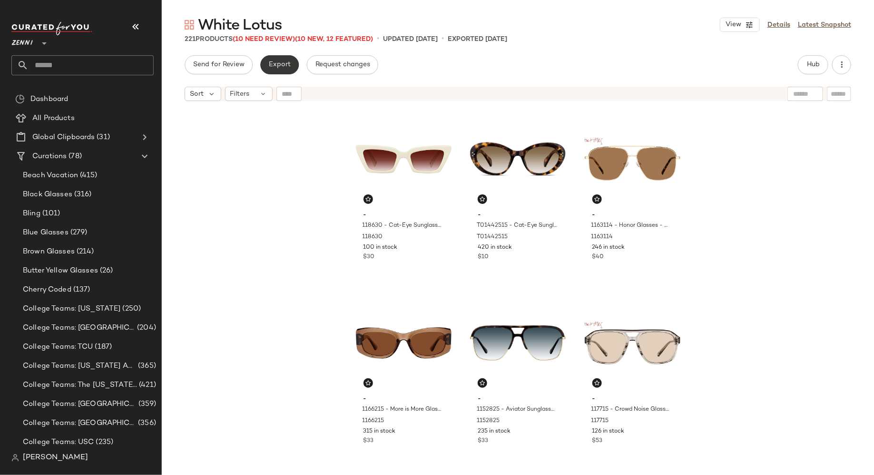
click at [283, 68] on span "Export" at bounding box center [279, 65] width 22 height 8
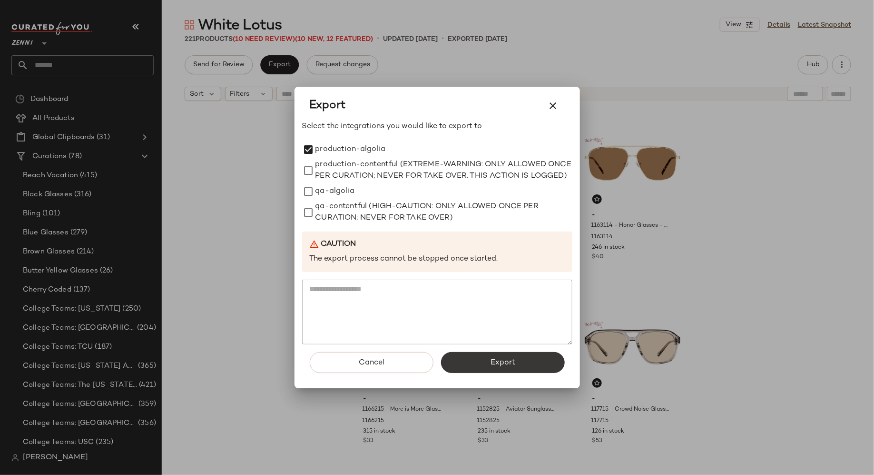
click at [469, 370] on button "Export" at bounding box center [503, 362] width 124 height 21
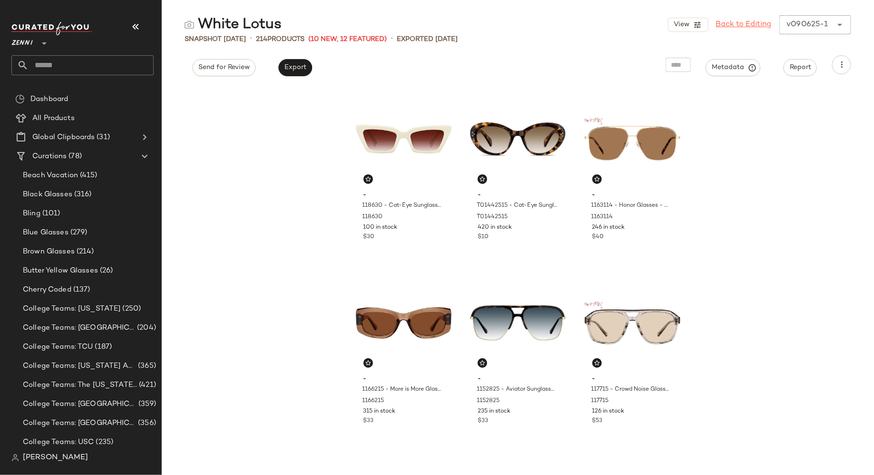
click at [759, 25] on link "Back to Editing" at bounding box center [744, 24] width 56 height 11
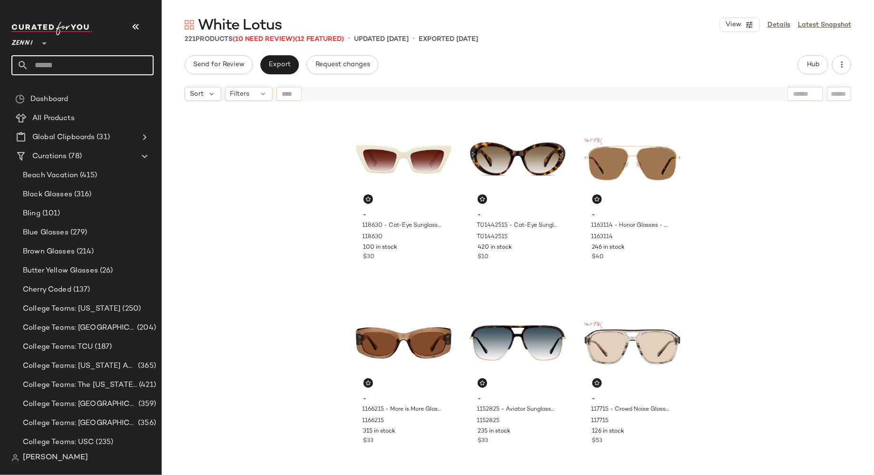
click at [133, 67] on input "text" at bounding box center [91, 65] width 125 height 20
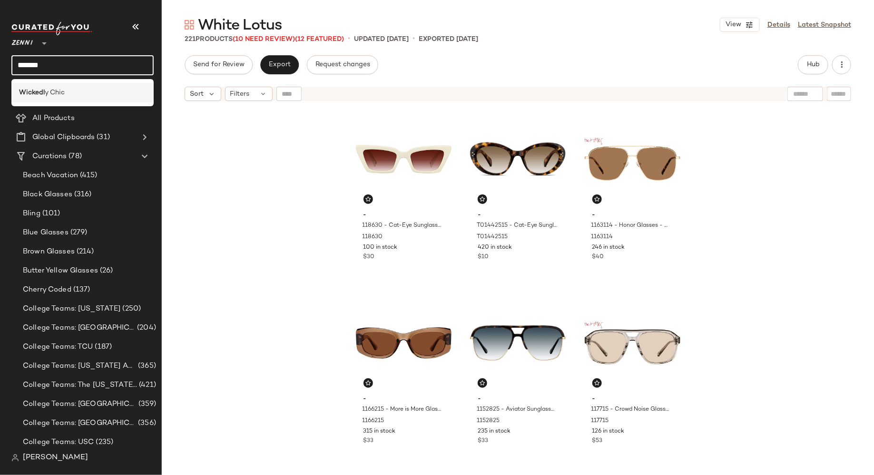
type input "*******"
click at [47, 95] on span "y Chic" at bounding box center [55, 93] width 20 height 10
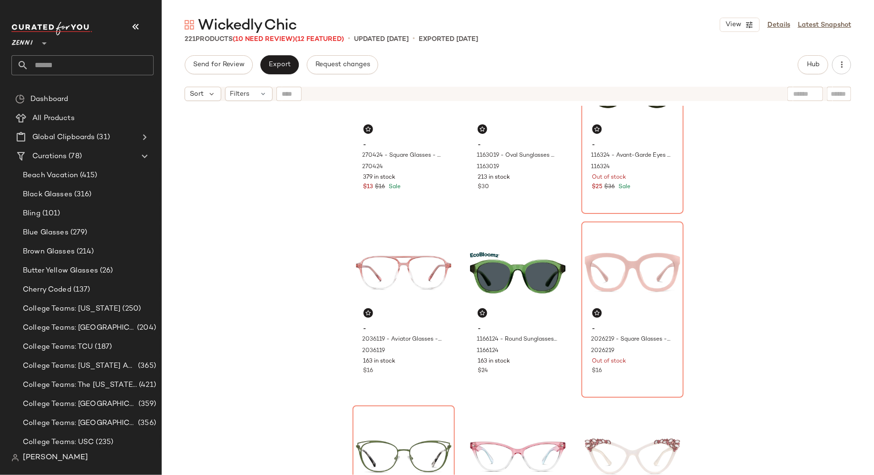
scroll to position [487, 0]
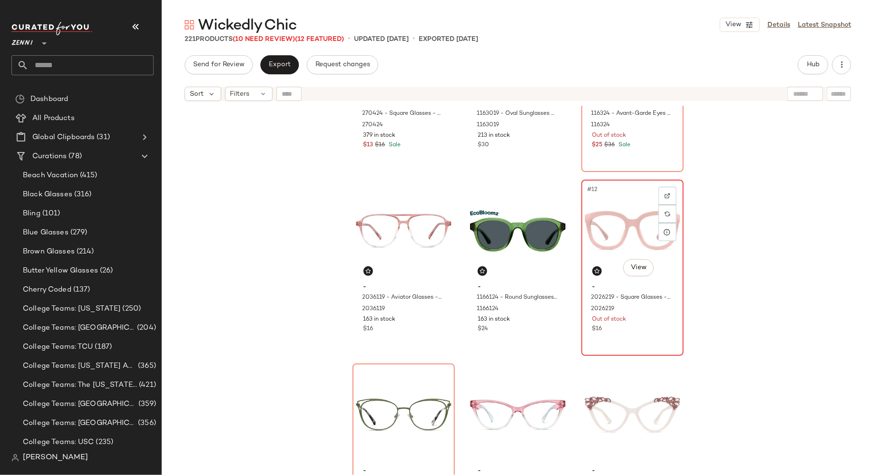
click at [644, 330] on div "$16" at bounding box center [633, 329] width 80 height 9
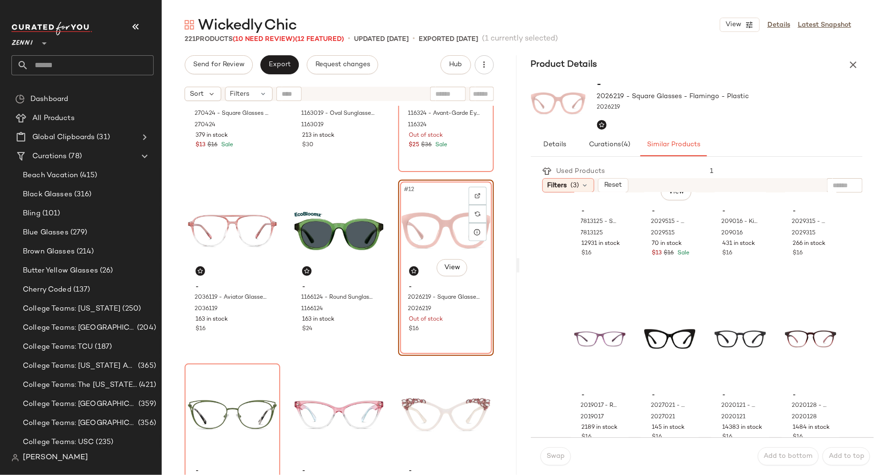
scroll to position [857, 0]
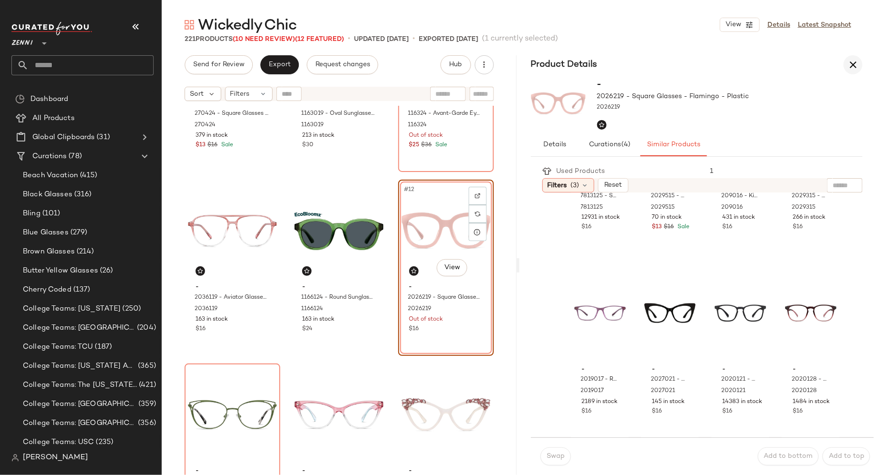
click at [857, 63] on icon "button" at bounding box center [853, 64] width 11 height 11
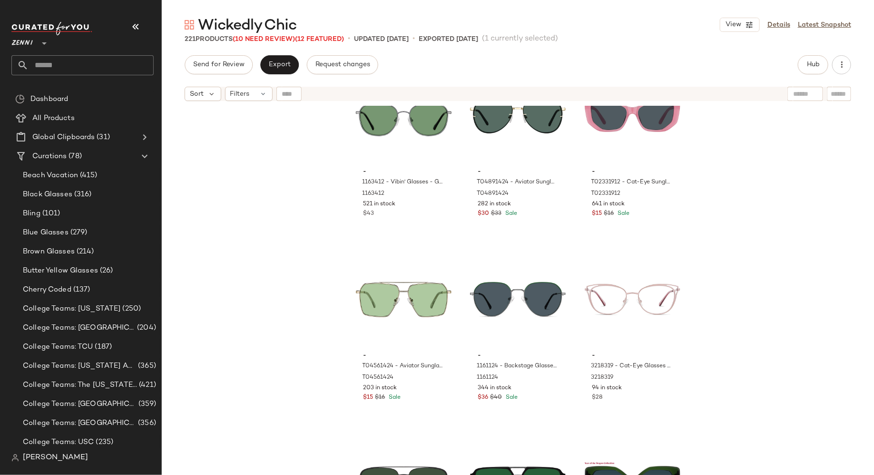
scroll to position [1153, 0]
click at [611, 305] on div "#24 View" at bounding box center [633, 300] width 96 height 96
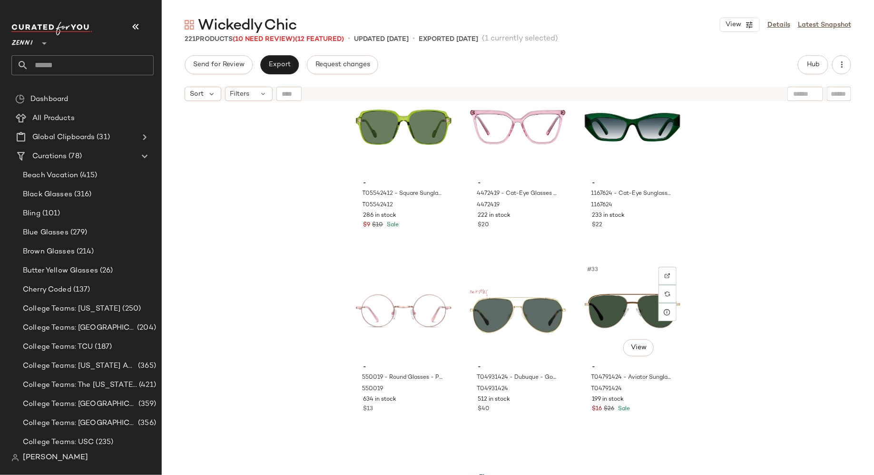
scroll to position [1695, 0]
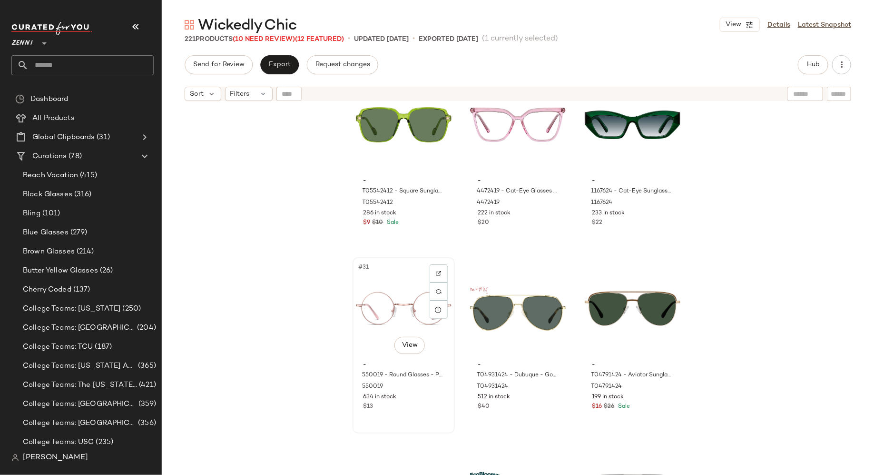
click at [359, 342] on div "#31 View" at bounding box center [404, 308] width 96 height 96
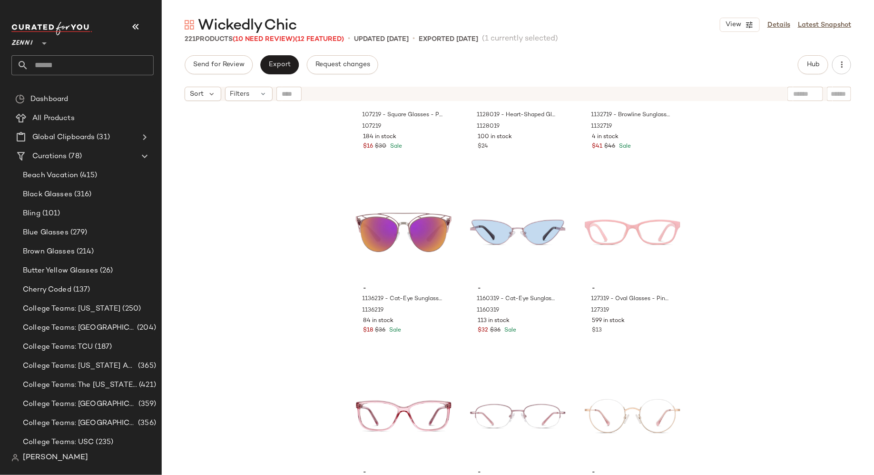
scroll to position [4160, 0]
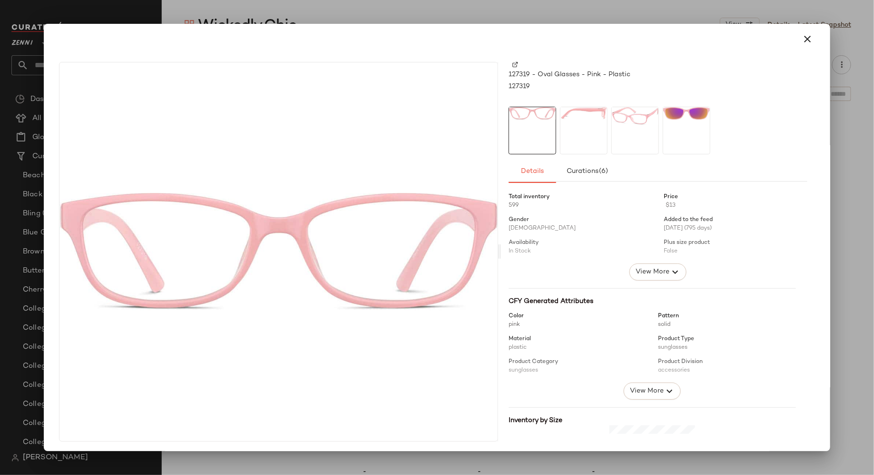
click at [584, 132] on div at bounding box center [584, 131] width 48 height 48
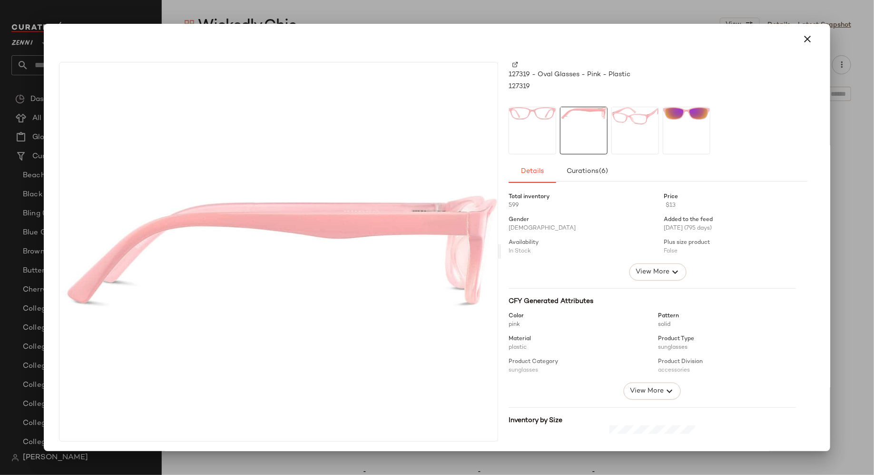
click at [633, 132] on div at bounding box center [636, 131] width 48 height 48
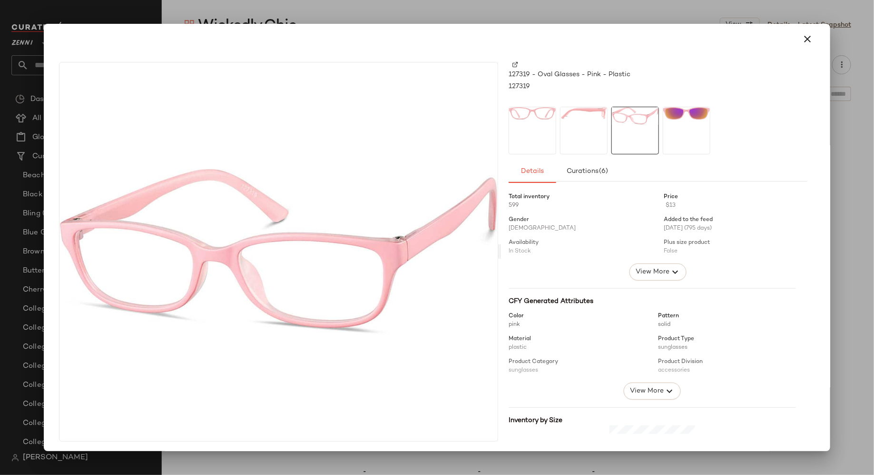
click at [540, 122] on div at bounding box center [533, 131] width 48 height 48
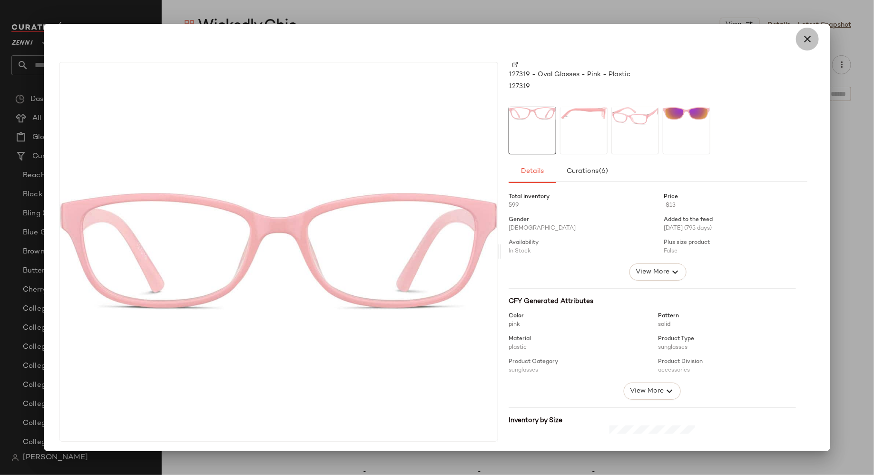
click at [802, 42] on icon "button" at bounding box center [807, 38] width 11 height 11
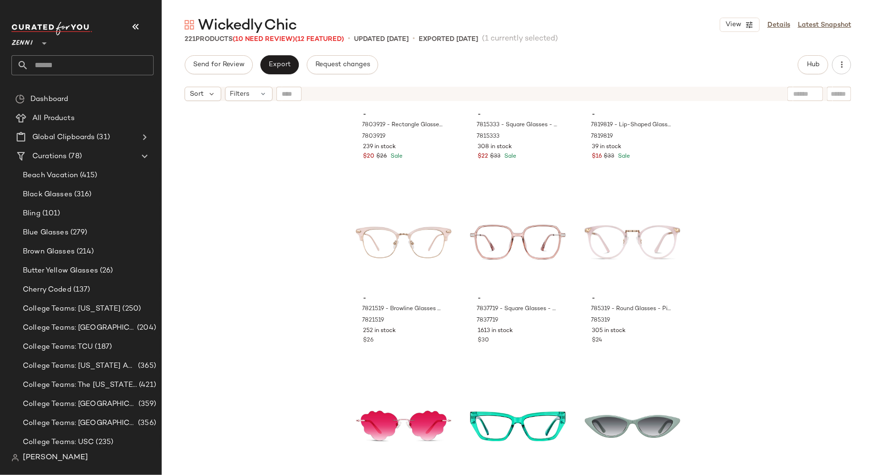
scroll to position [6723, 0]
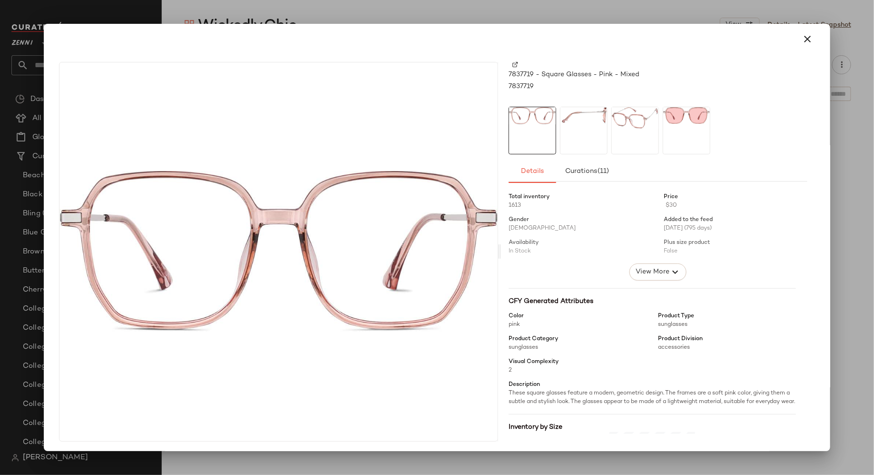
click at [593, 125] on div at bounding box center [584, 131] width 48 height 48
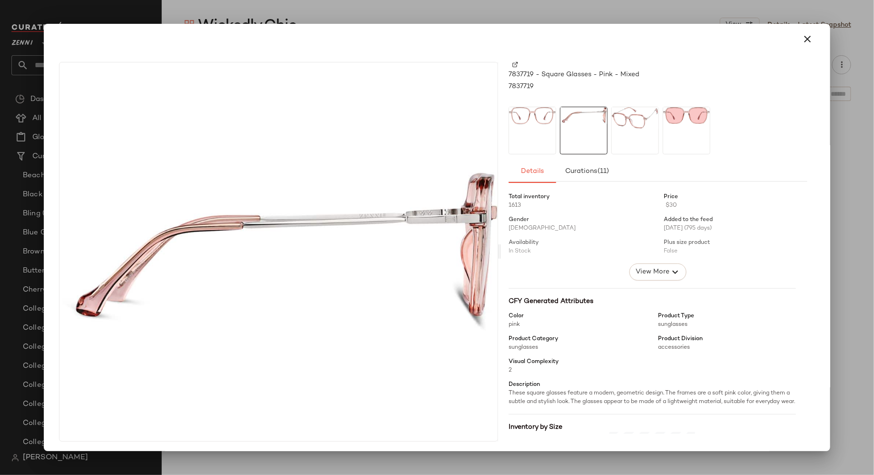
click at [637, 125] on img at bounding box center [635, 117] width 47 height 21
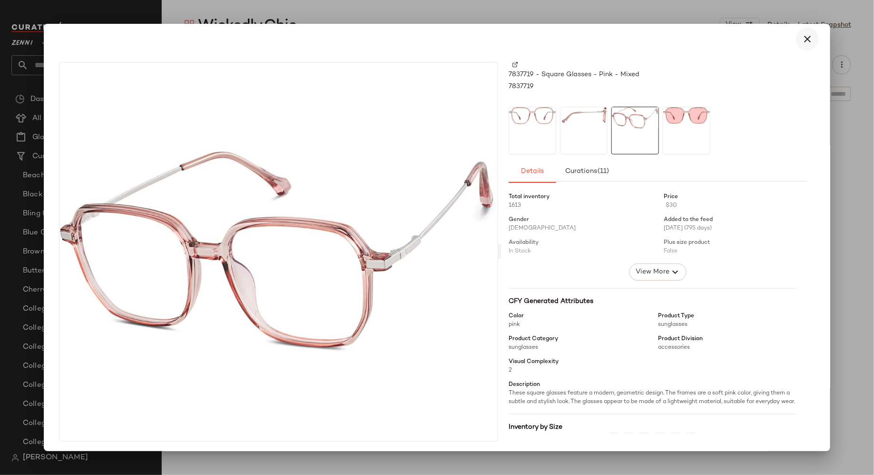
click at [803, 44] on icon "button" at bounding box center [807, 38] width 11 height 11
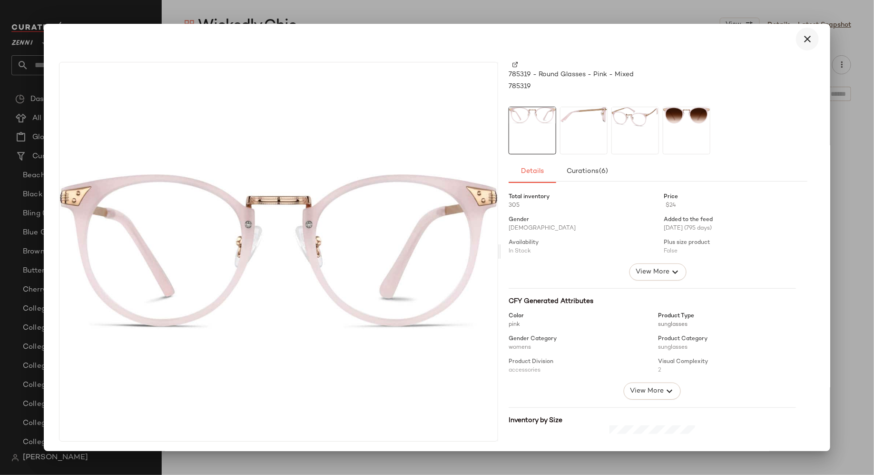
click at [802, 40] on icon "button" at bounding box center [807, 38] width 11 height 11
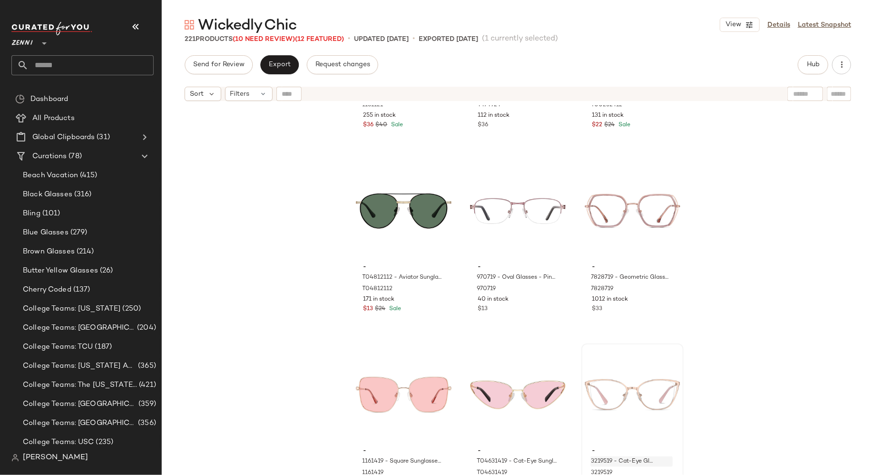
scroll to position [9144, 0]
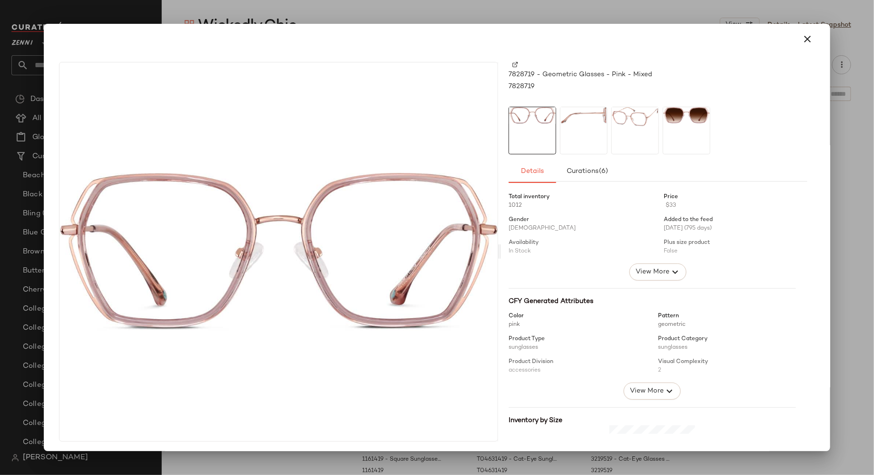
click at [590, 129] on div at bounding box center [584, 131] width 48 height 48
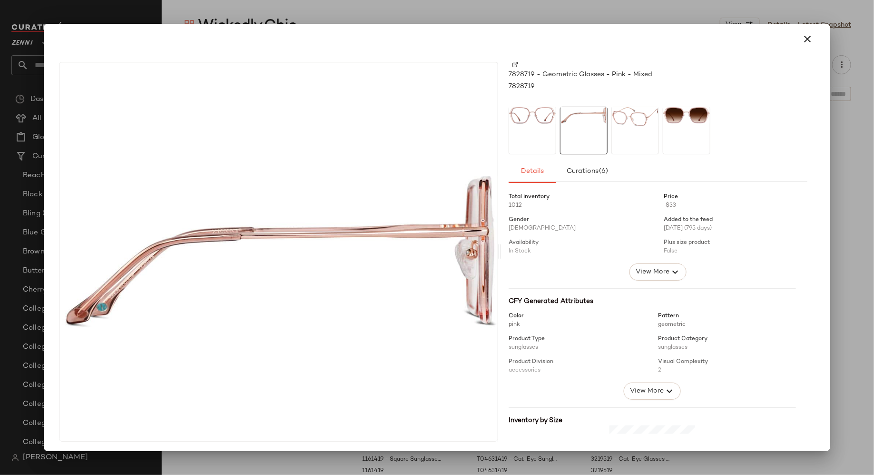
click at [624, 134] on div at bounding box center [636, 131] width 48 height 48
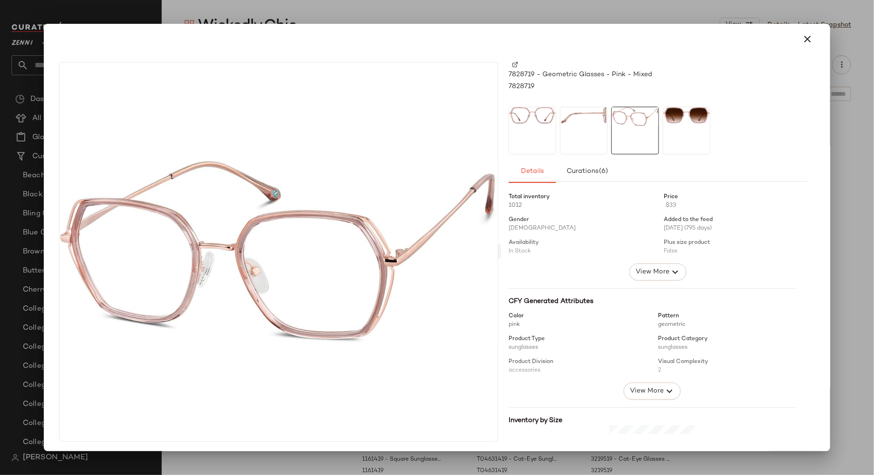
click at [531, 123] on img at bounding box center [532, 115] width 47 height 17
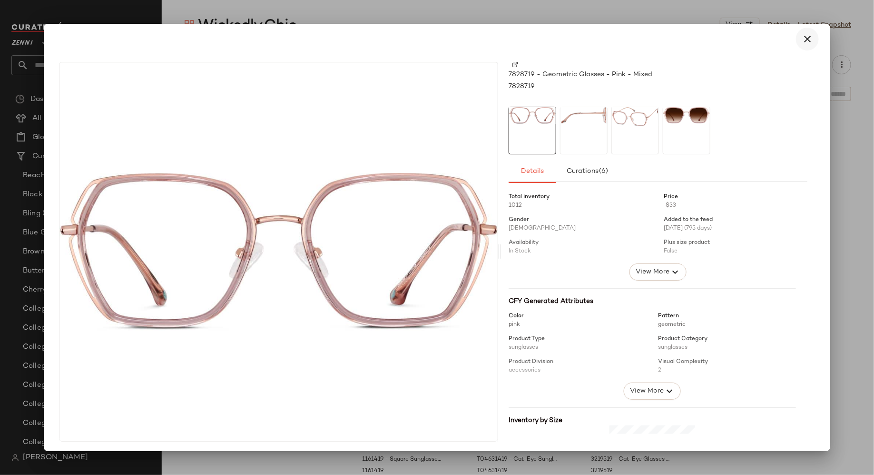
click at [804, 41] on icon "button" at bounding box center [807, 38] width 11 height 11
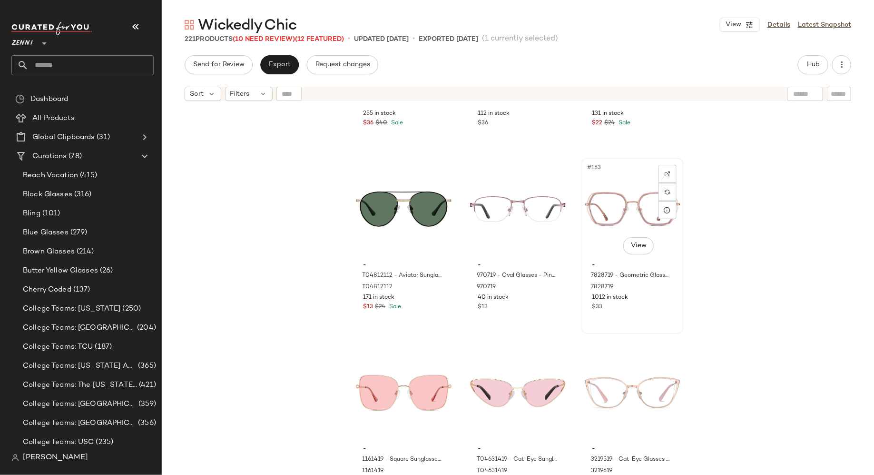
click at [652, 317] on div "#153 View - 7828719 - Geometric Glasses - Pink - Mixed 7828719 1012 in stock $33" at bounding box center [633, 245] width 100 height 174
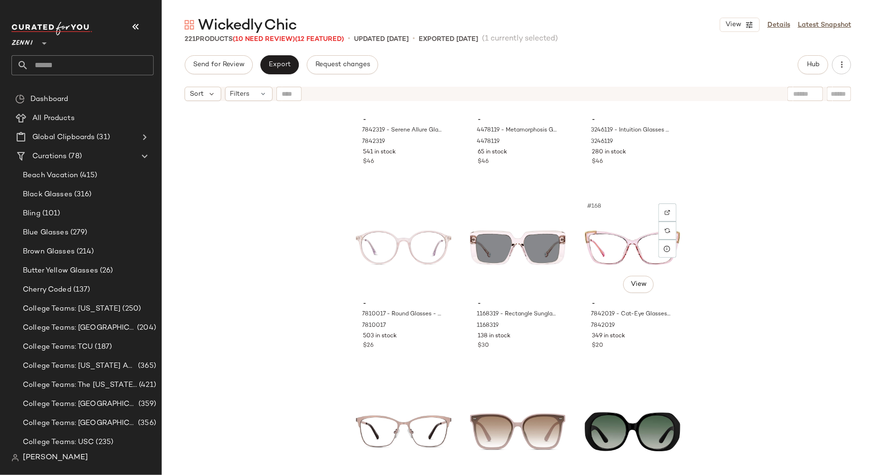
scroll to position [10025, 0]
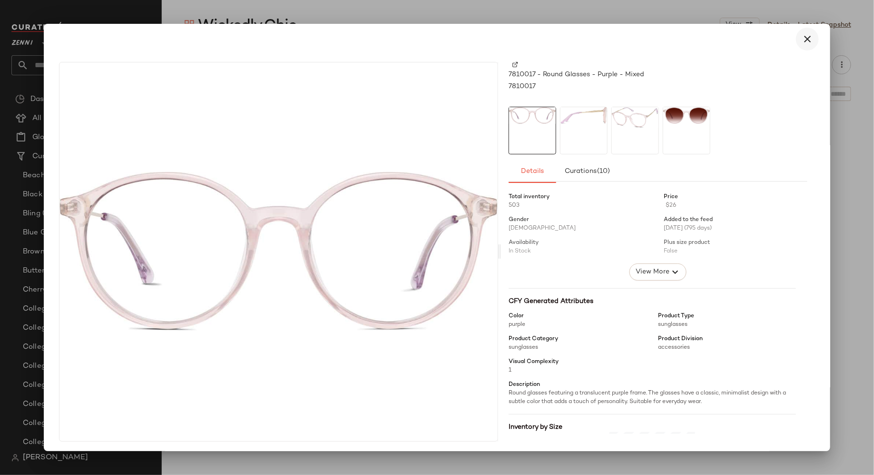
click at [803, 38] on icon "button" at bounding box center [807, 38] width 11 height 11
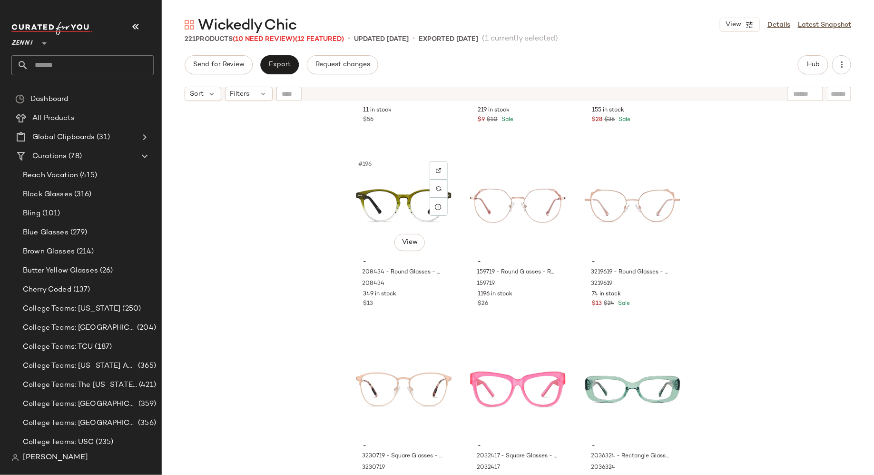
scroll to position [11902, 0]
